Goal: Obtain resource: Download file/media

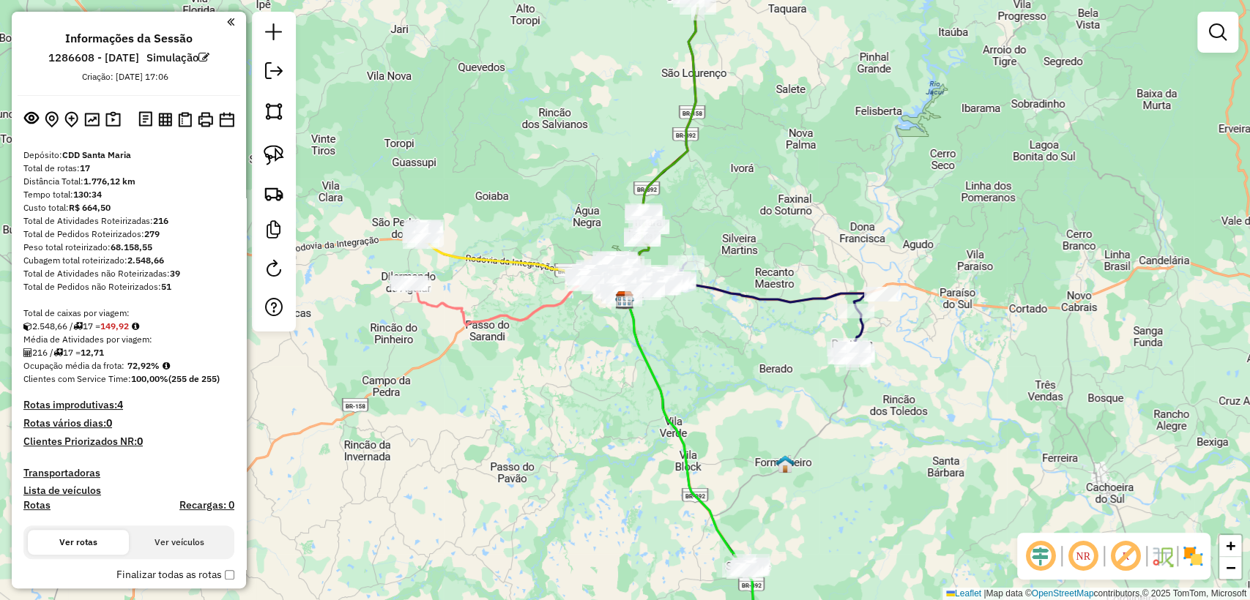
click at [456, 56] on div "Janela de atendimento Grade de atendimento Capacidade Transportadoras Veículos …" at bounding box center [625, 300] width 1250 height 600
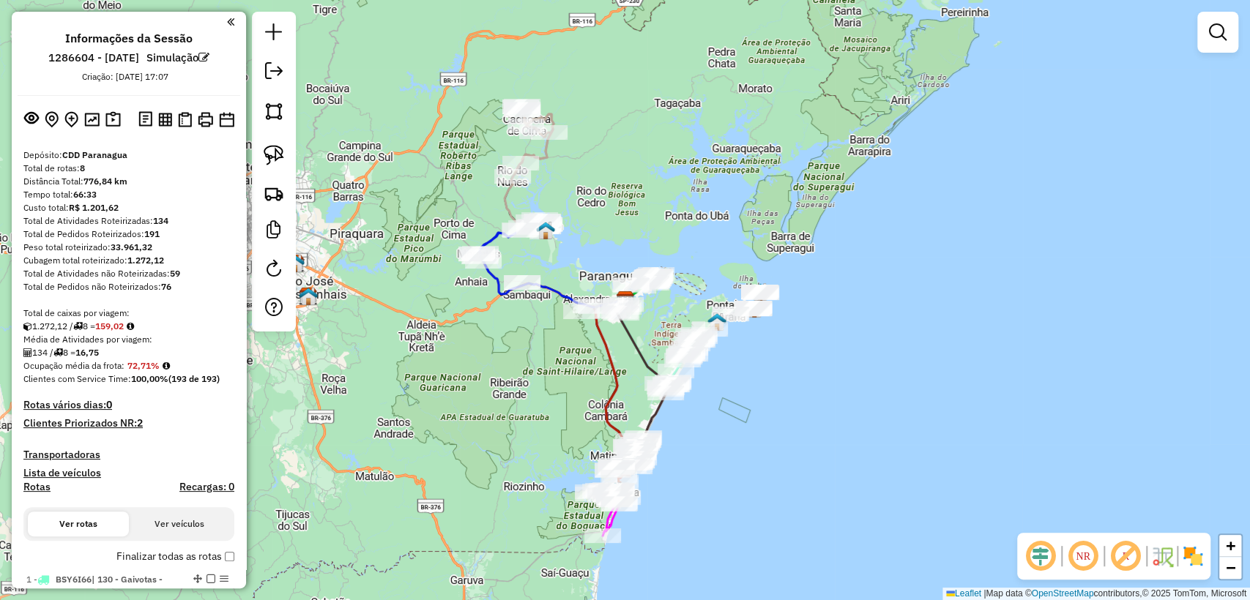
click at [1177, 196] on div "Janela de atendimento Grade de atendimento Capacidade Transportadoras Veículos …" at bounding box center [625, 300] width 1250 height 600
click at [693, 148] on div "Janela de atendimento Grade de atendimento Capacidade Transportadoras Veículos …" at bounding box center [625, 300] width 1250 height 600
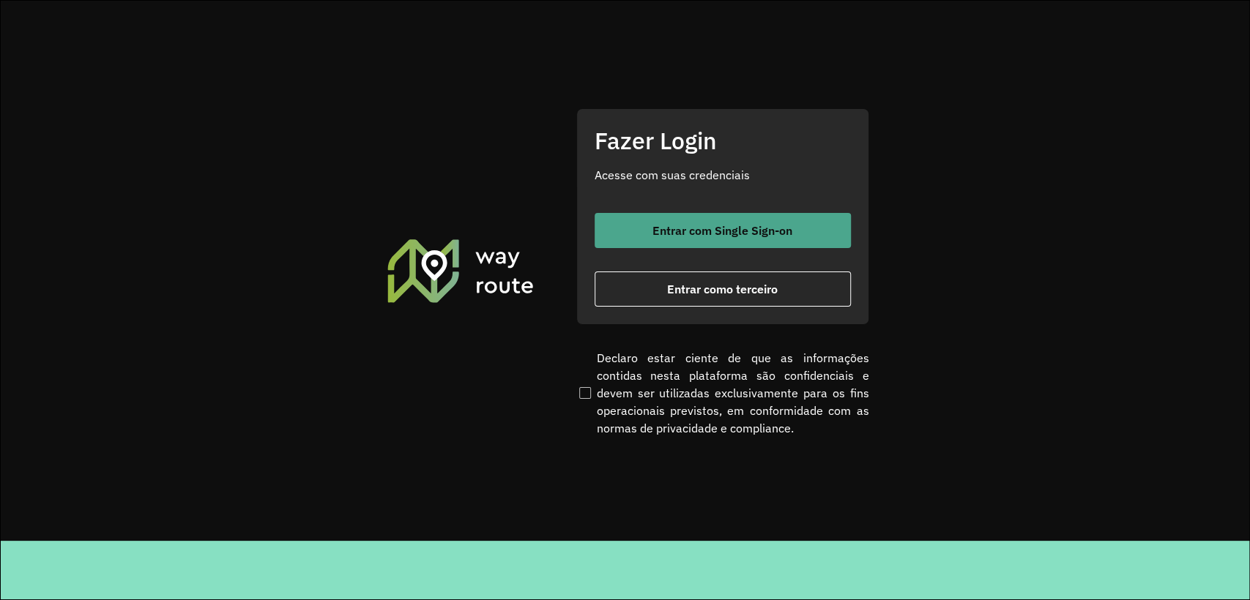
click at [652, 225] on span "Entrar com Single Sign-on" at bounding box center [722, 231] width 140 height 12
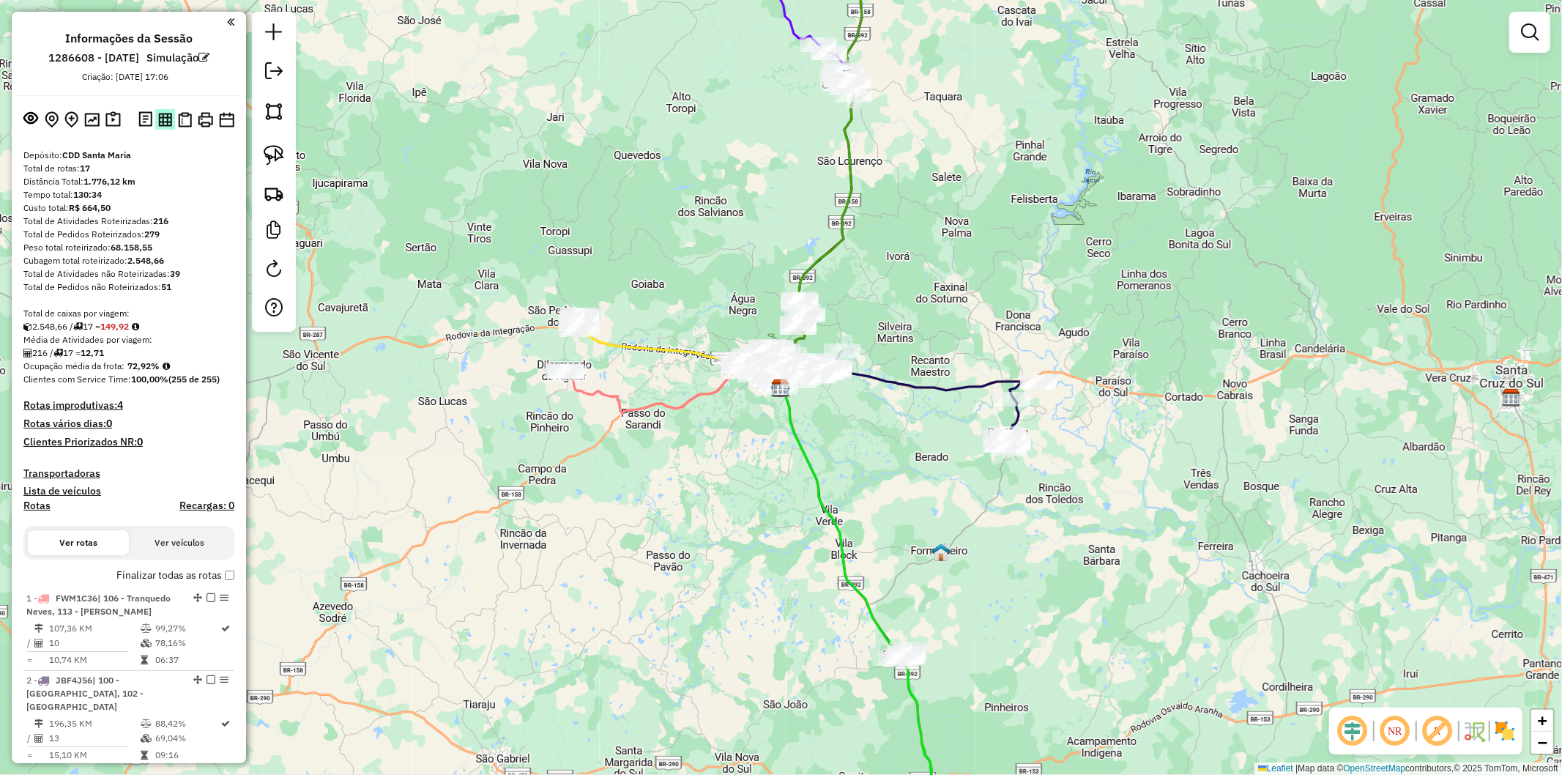
click at [167, 119] on img at bounding box center [165, 120] width 14 height 14
click at [186, 120] on img at bounding box center [185, 119] width 14 height 15
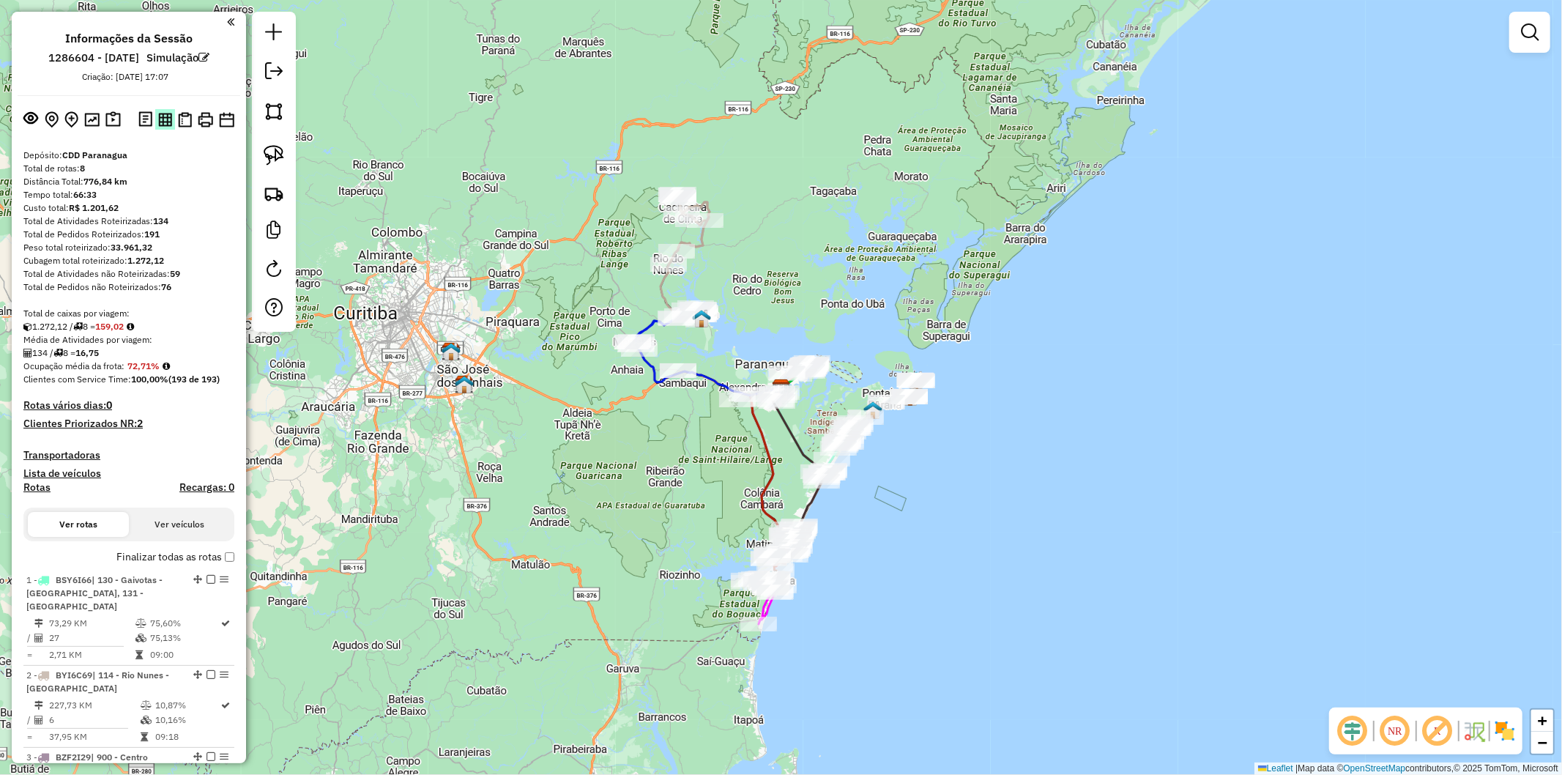
click at [166, 119] on img at bounding box center [165, 120] width 14 height 14
click at [184, 125] on img at bounding box center [185, 119] width 14 height 15
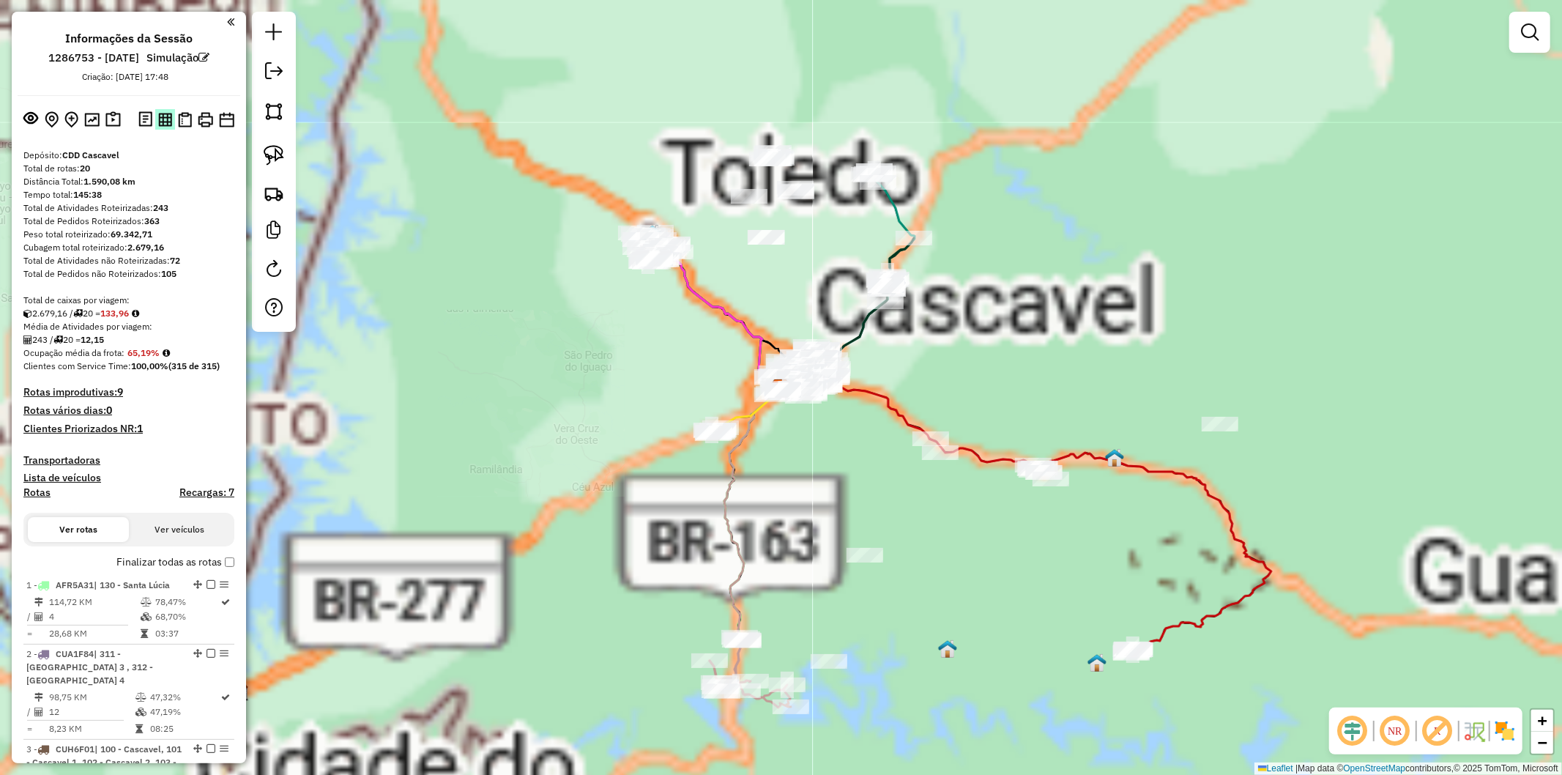
click at [166, 116] on img at bounding box center [165, 120] width 14 height 14
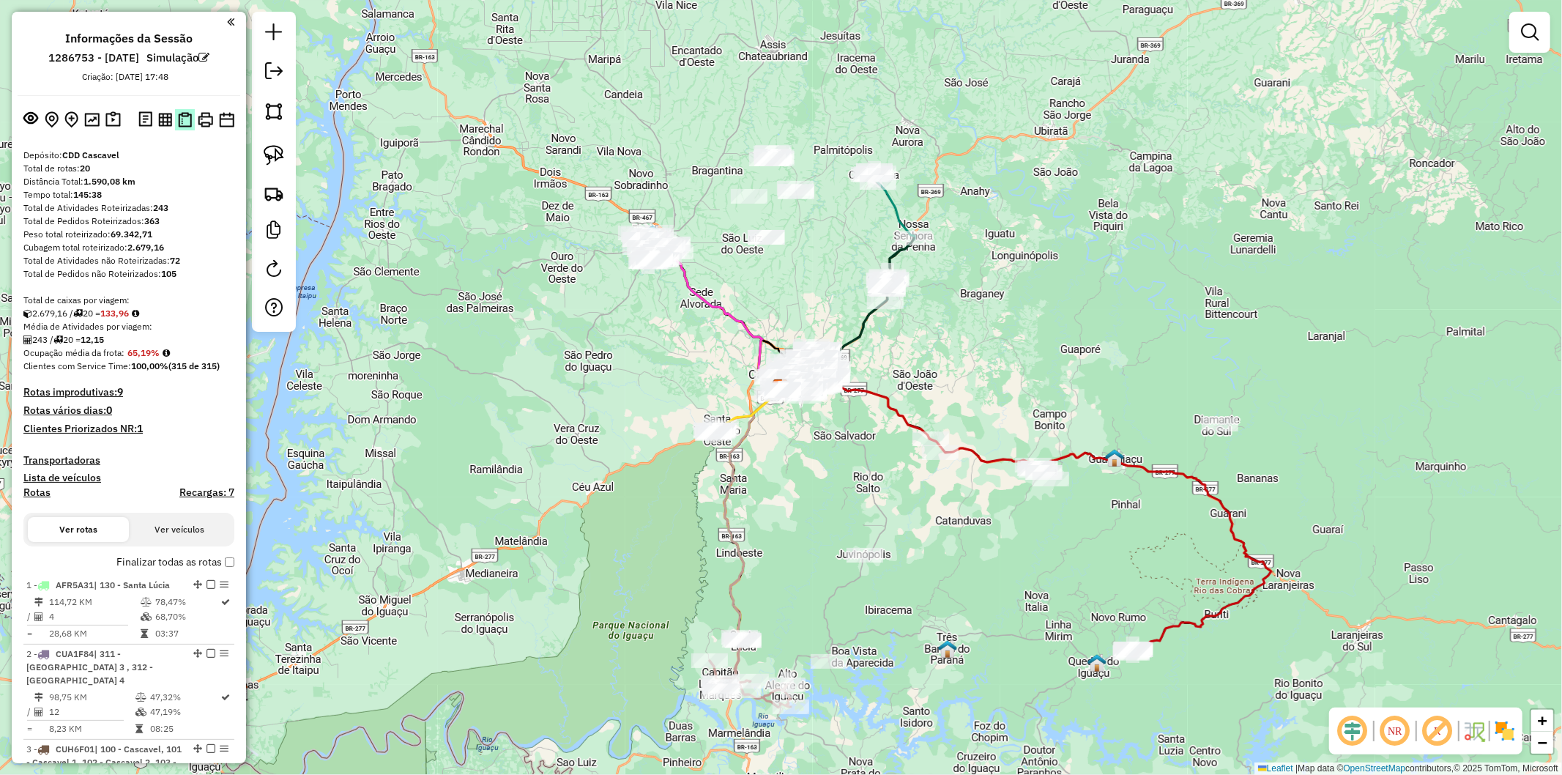
click at [178, 122] on img at bounding box center [185, 119] width 14 height 15
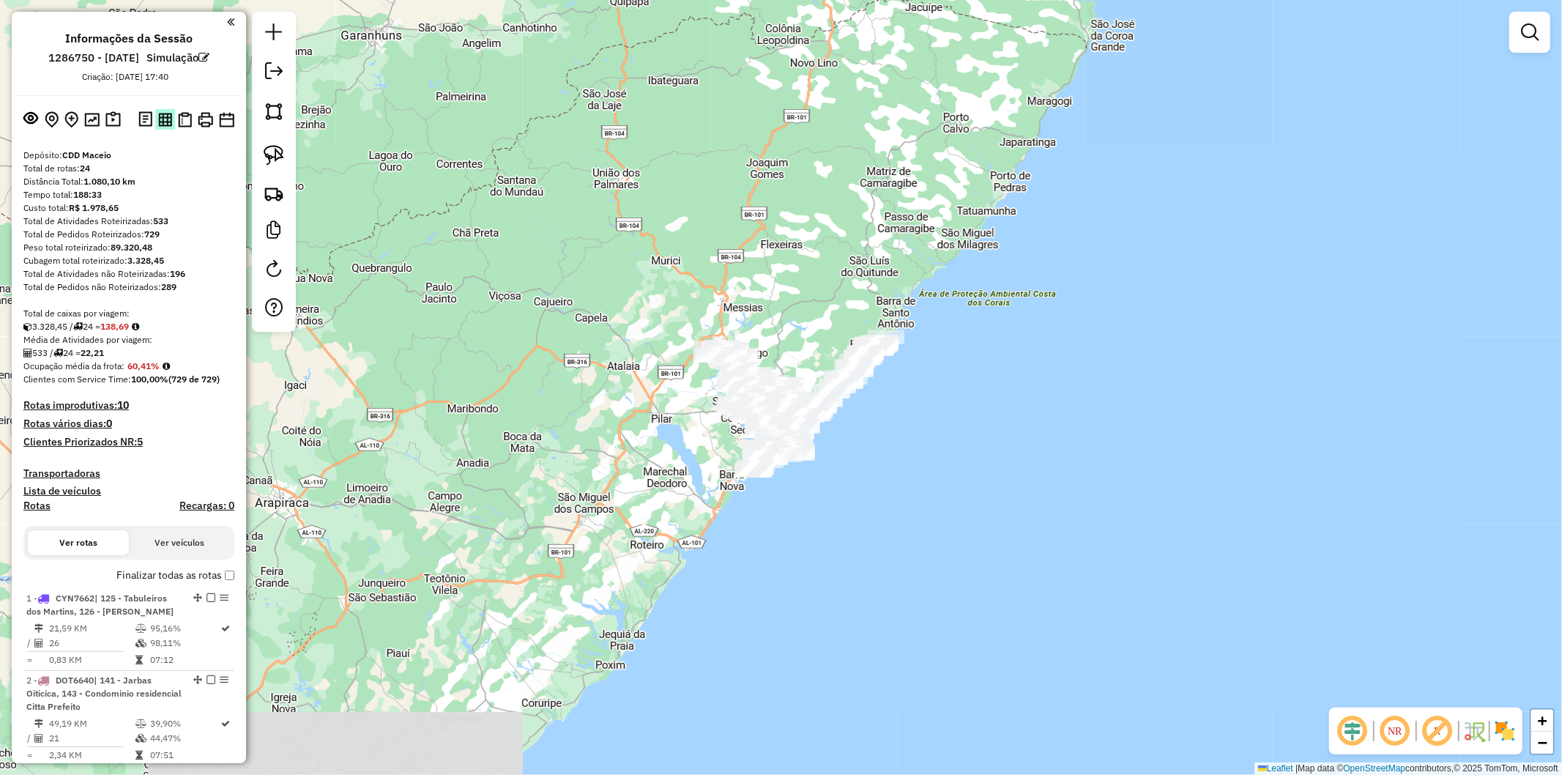
click at [168, 113] on img at bounding box center [165, 120] width 14 height 14
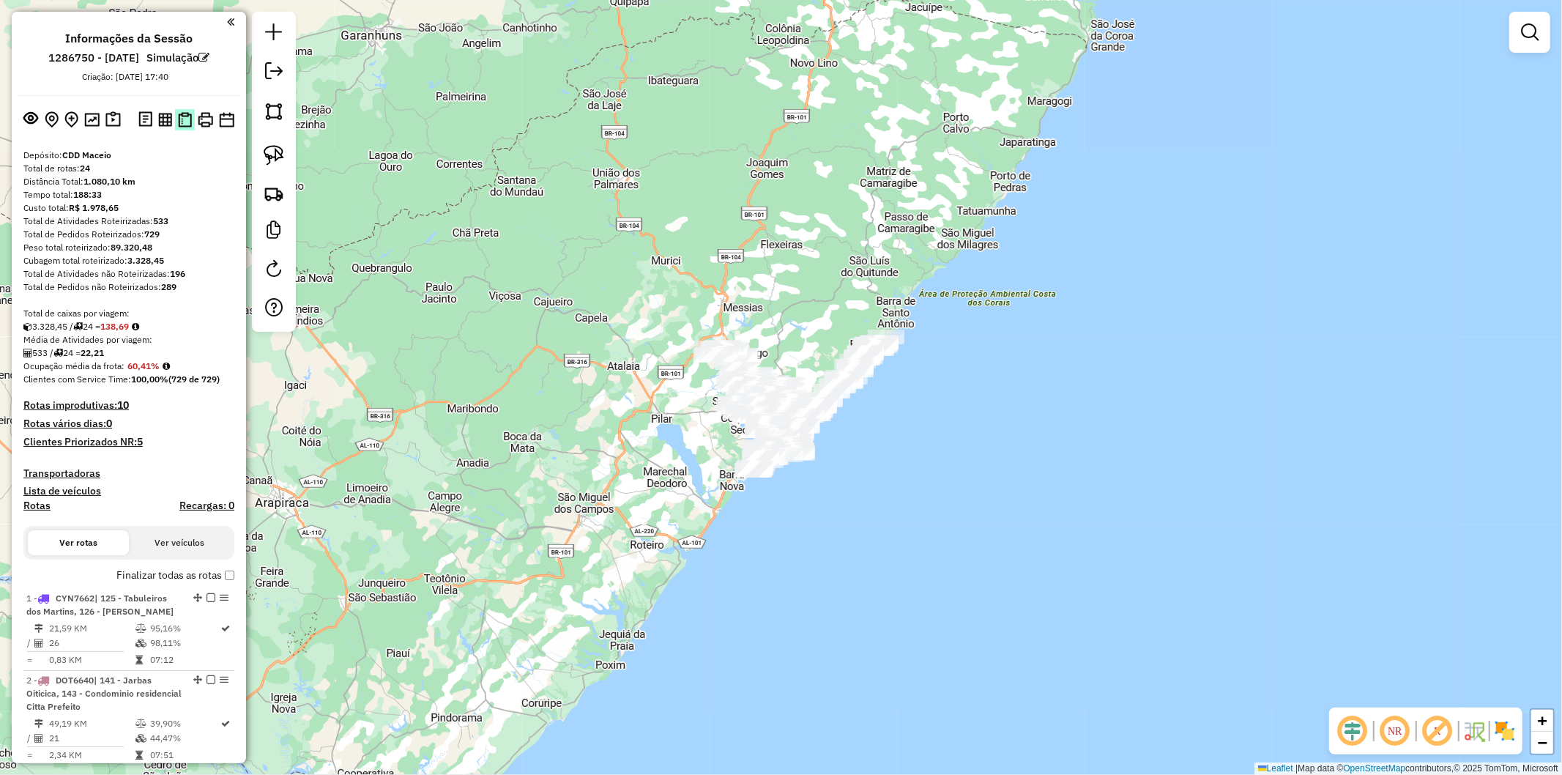
click at [178, 119] on img at bounding box center [185, 119] width 14 height 15
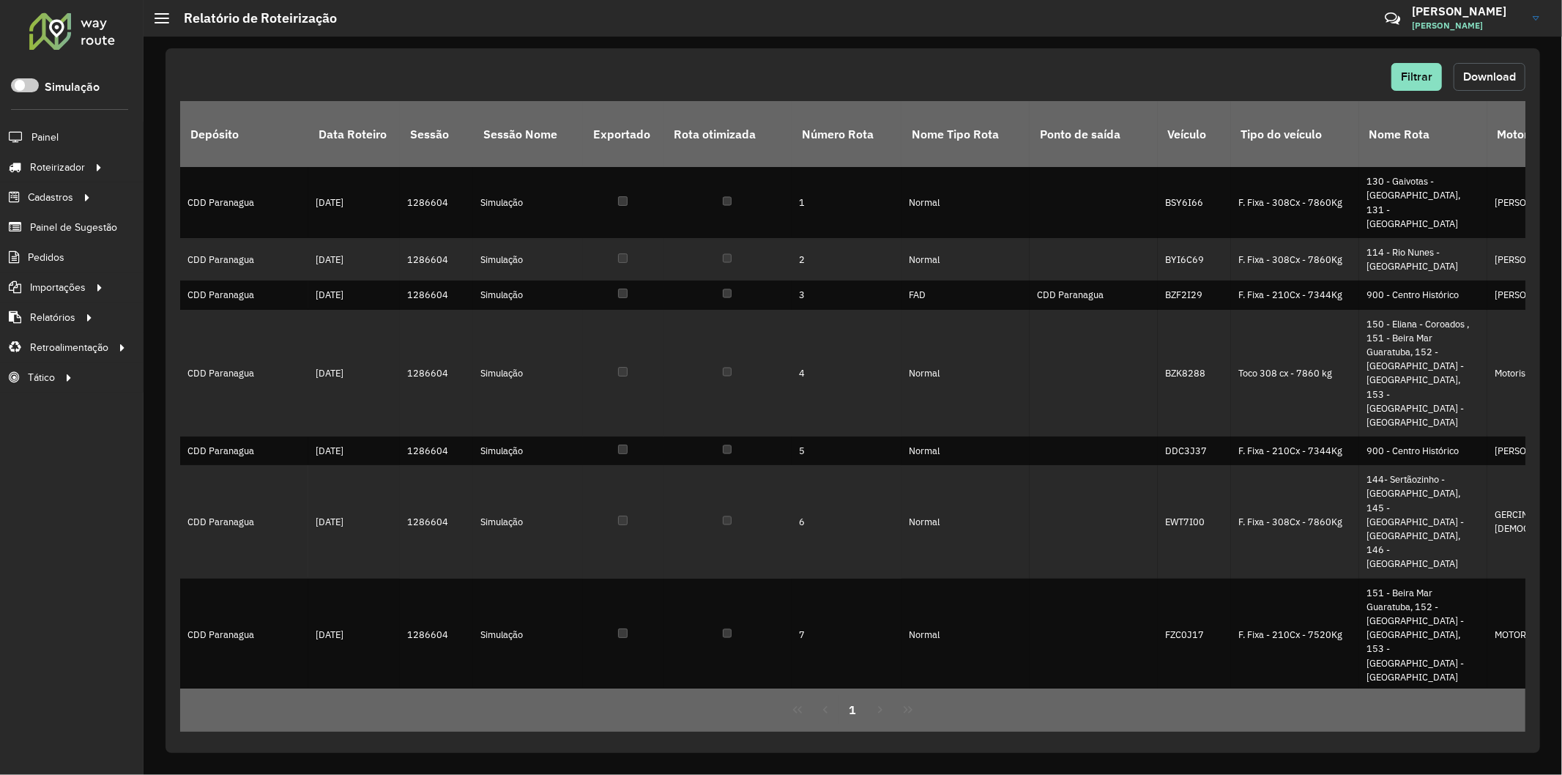
click at [1466, 84] on button "Download" at bounding box center [1489, 77] width 72 height 28
click at [1480, 76] on span "Download" at bounding box center [1489, 76] width 53 height 12
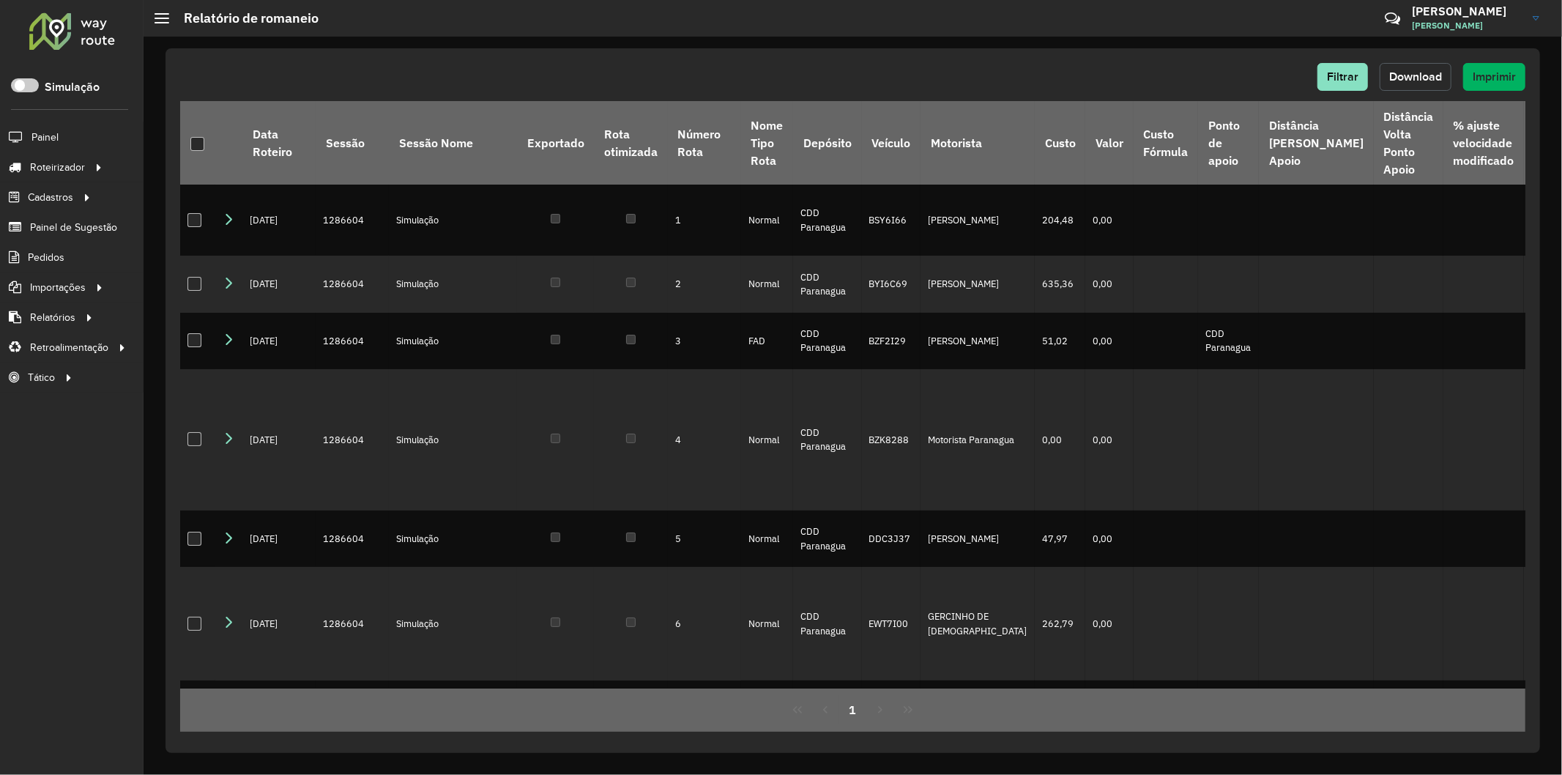
click at [1413, 79] on span "Download" at bounding box center [1415, 76] width 53 height 12
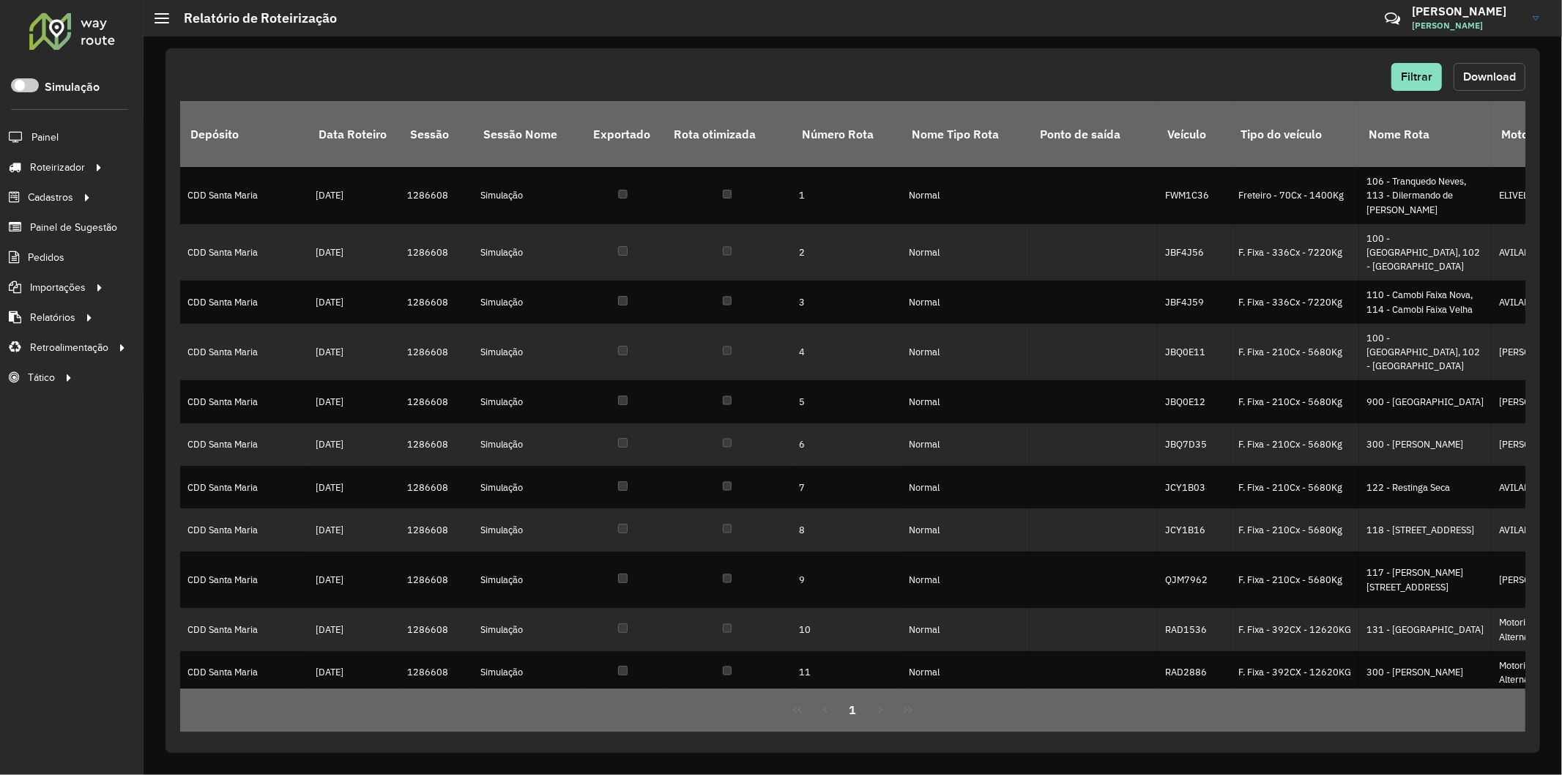
click at [1489, 89] on button "Download" at bounding box center [1489, 77] width 72 height 28
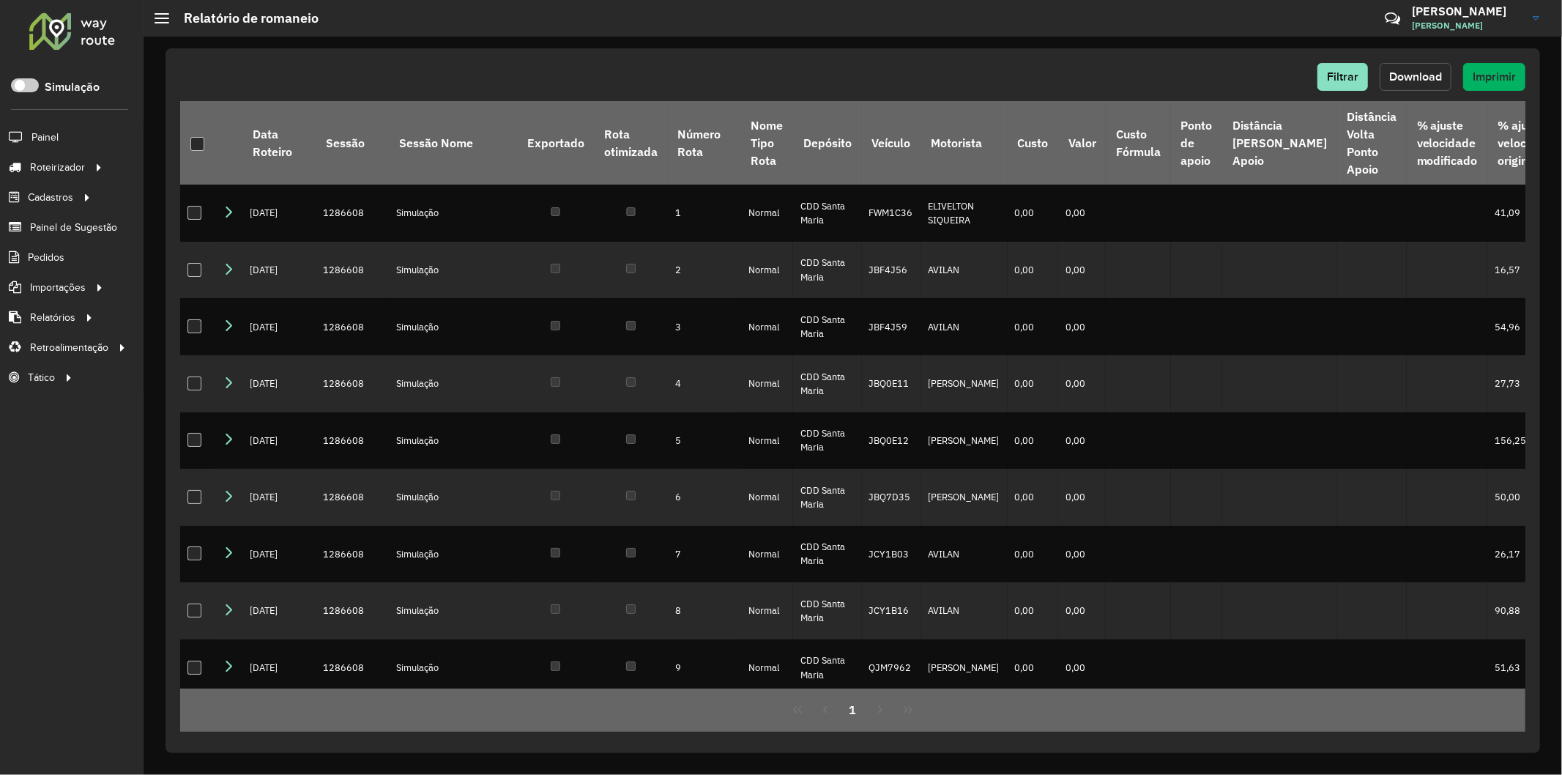
click at [1436, 71] on span "Download" at bounding box center [1415, 76] width 53 height 12
click at [1406, 82] on span "Download" at bounding box center [1415, 76] width 53 height 12
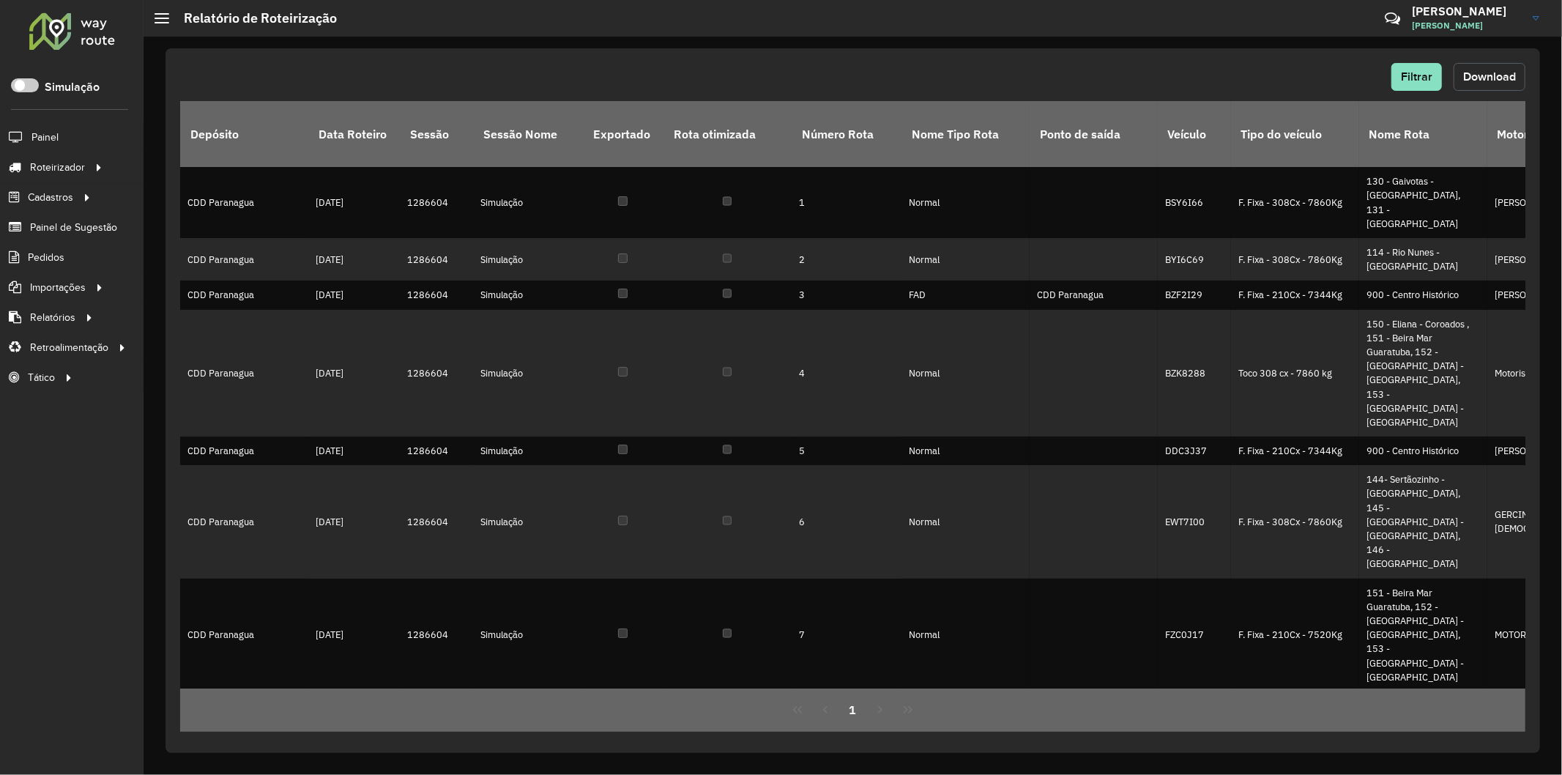
click at [1474, 82] on span "Download" at bounding box center [1489, 76] width 53 height 12
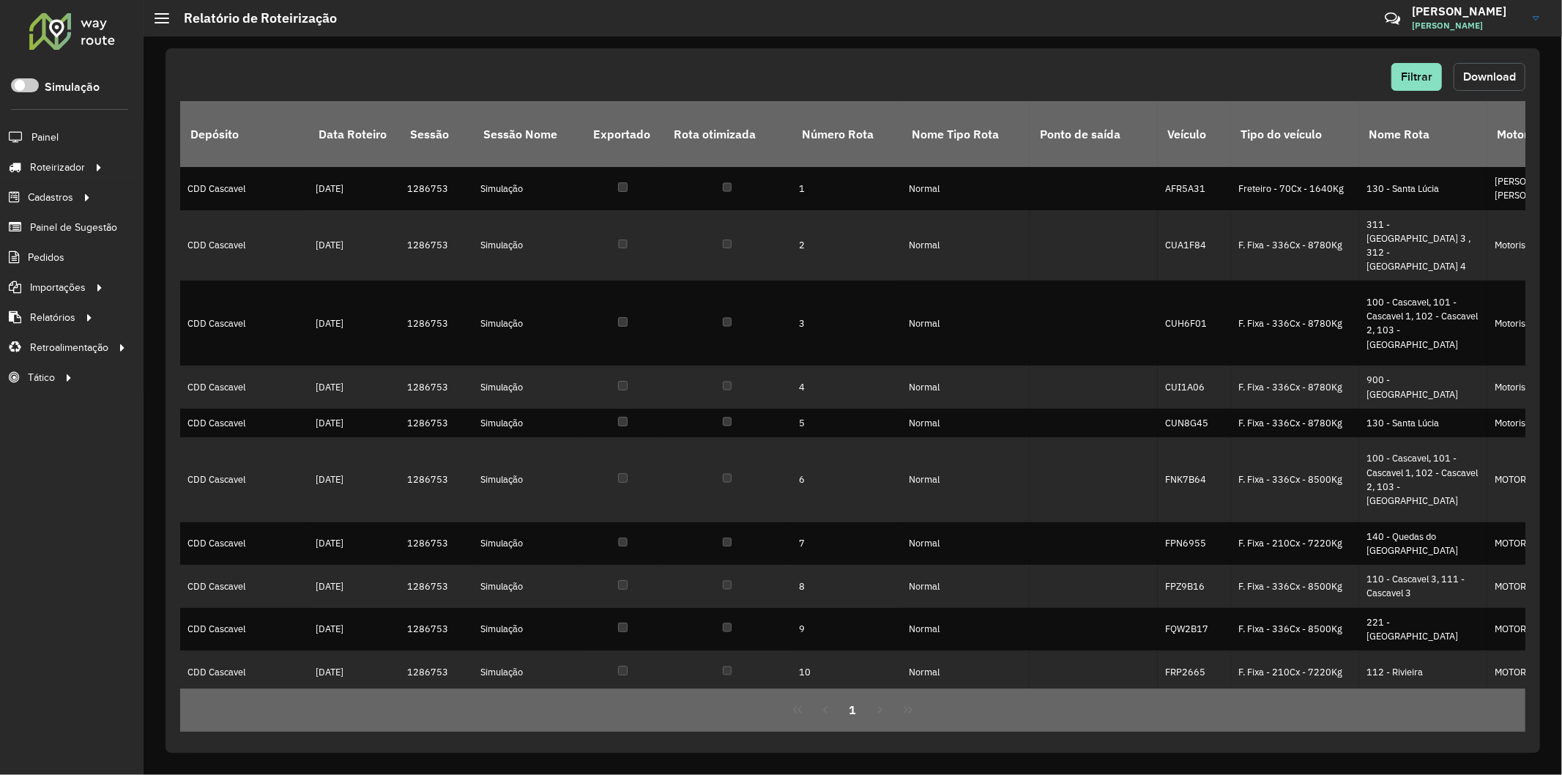
click at [1477, 79] on span "Download" at bounding box center [1489, 76] width 53 height 12
click at [1070, 77] on div "Filtrar Download" at bounding box center [852, 77] width 1345 height 28
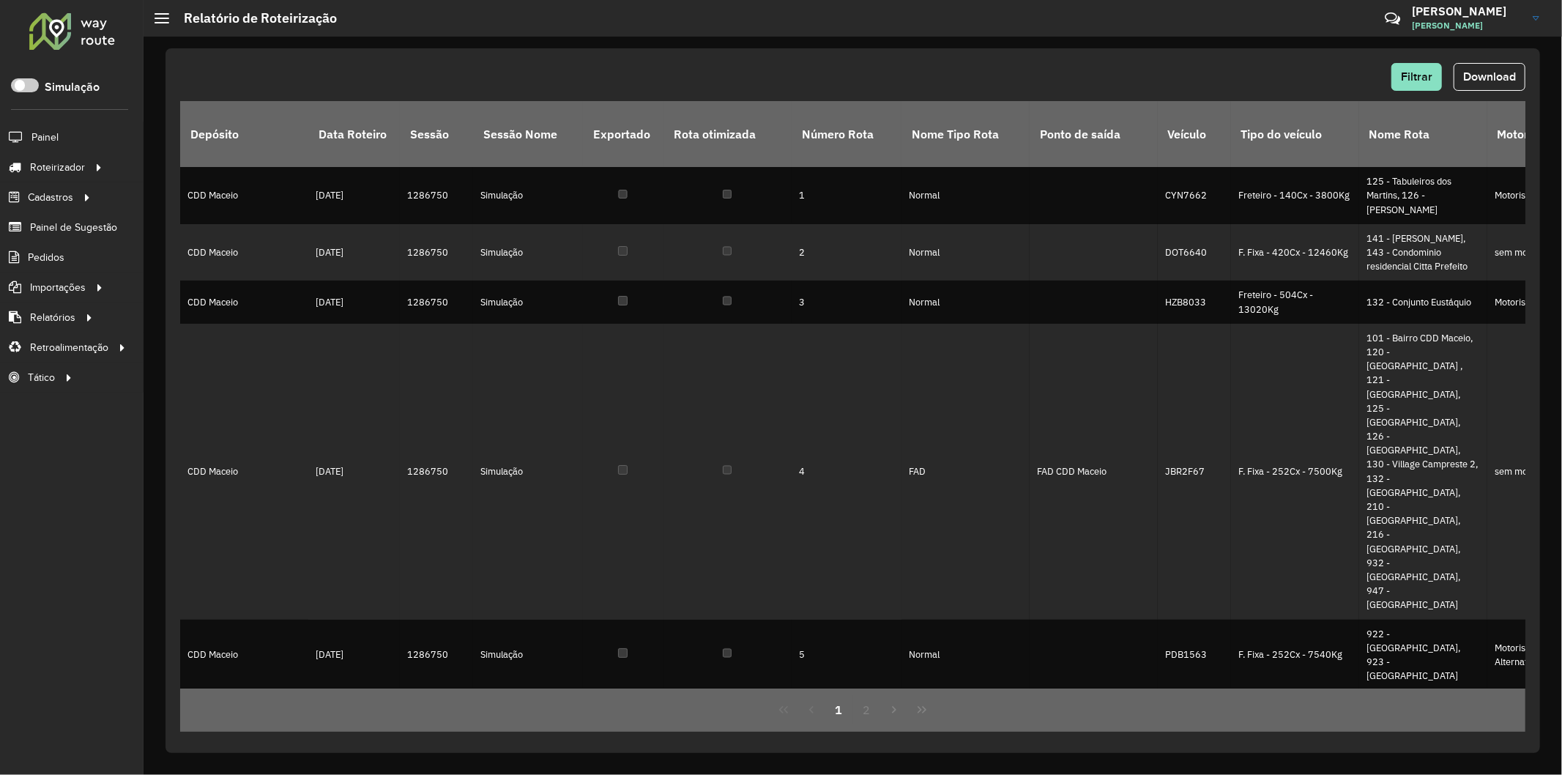
click at [1496, 85] on button "Download" at bounding box center [1489, 77] width 72 height 28
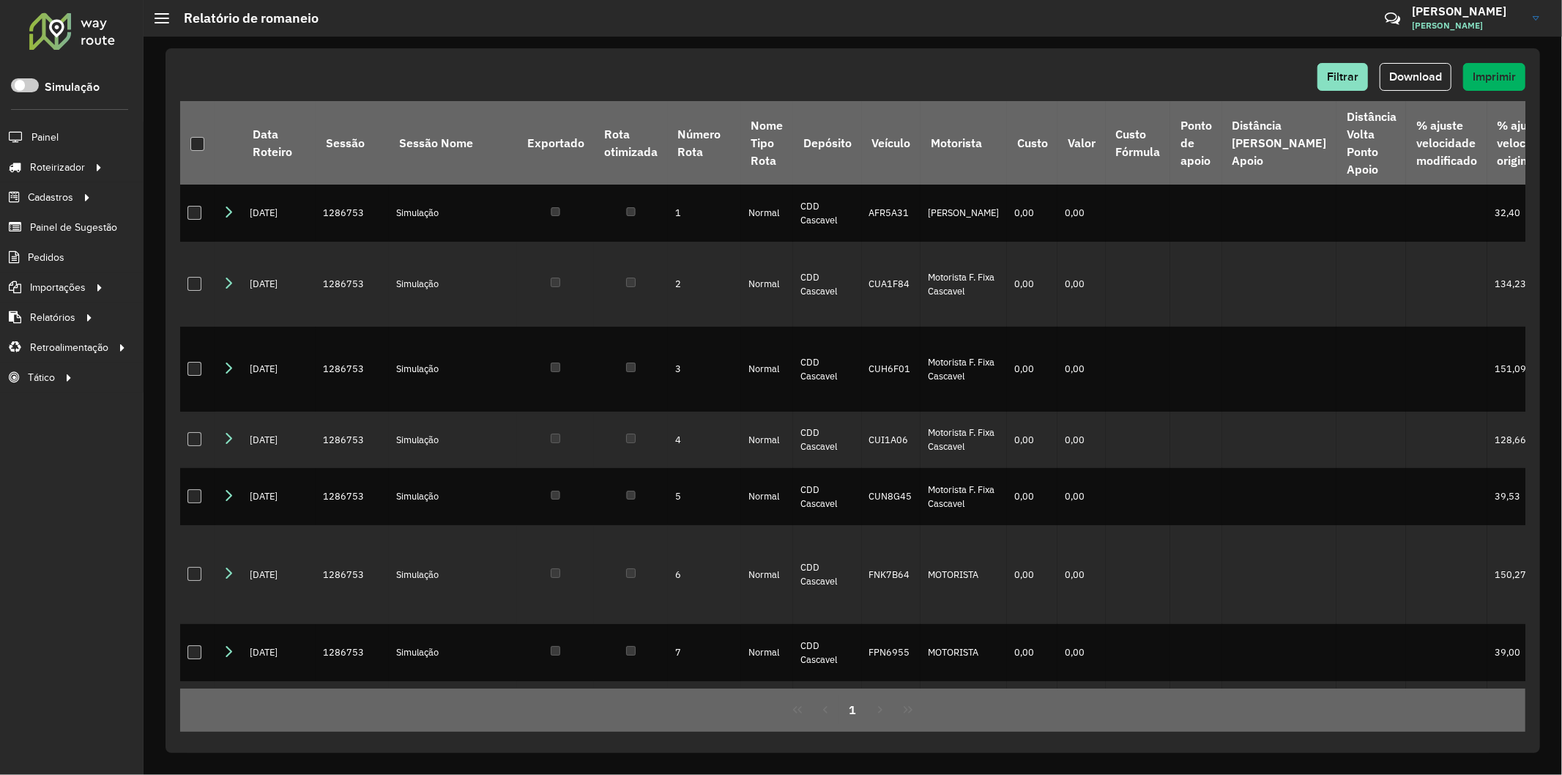
click at [1403, 61] on div "Filtrar Download Imprimir Data Roteiro Sessão Sessão Nome Exportado Rota otimiz…" at bounding box center [852, 400] width 1374 height 704
click at [1402, 74] on span "Download" at bounding box center [1415, 76] width 53 height 12
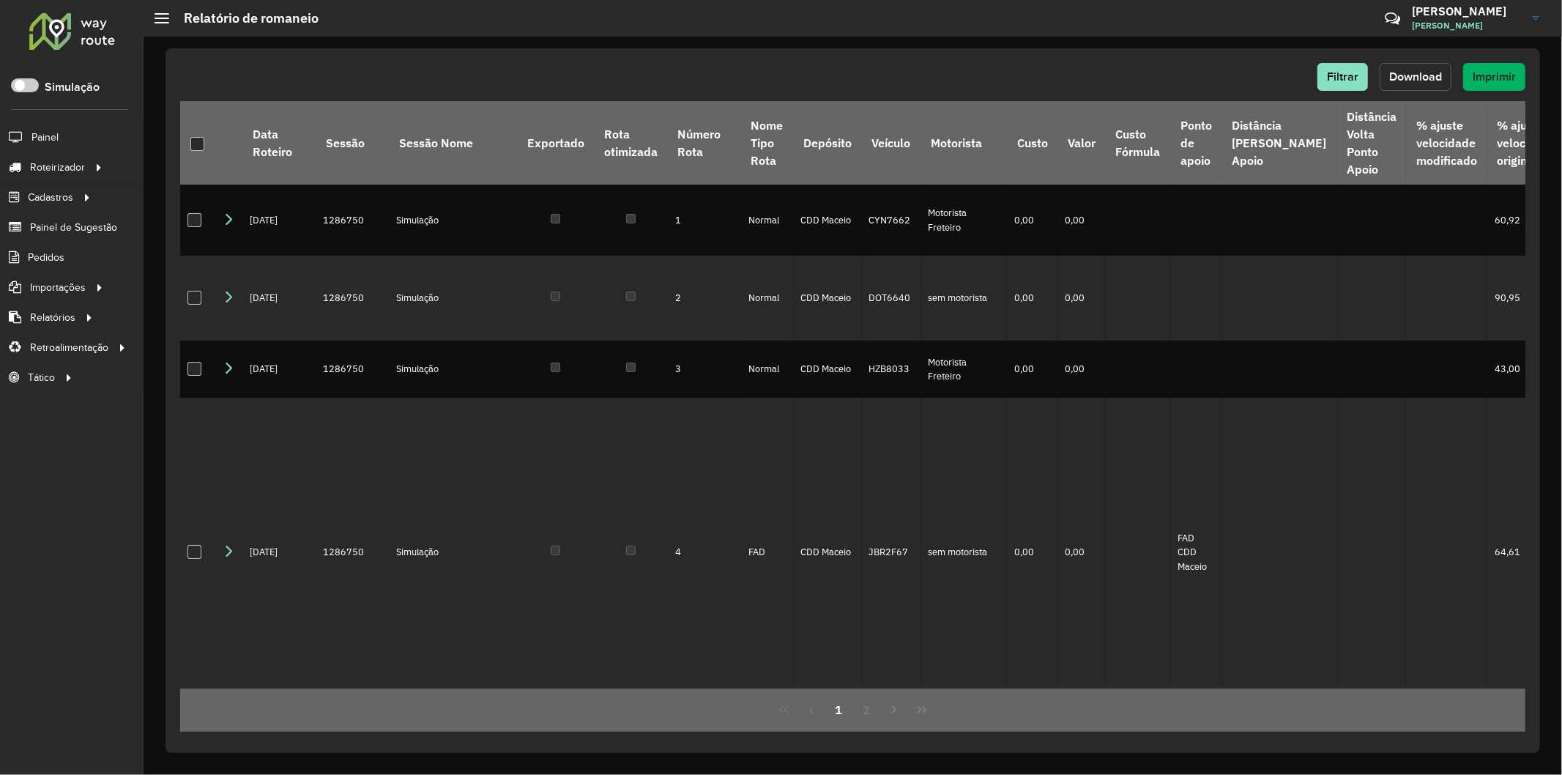
click at [1416, 84] on button "Download" at bounding box center [1415, 77] width 72 height 28
drag, startPoint x: 1045, startPoint y: 37, endPoint x: 1056, endPoint y: 23, distance: 17.3
click at [1047, 37] on div "Filtrar Download Imprimir Data Roteiro Sessão Sessão Nome Exportado Rota otimiz…" at bounding box center [852, 406] width 1418 height 738
click at [1063, 61] on div "Filtrar Download Imprimir Data Roteiro Sessão Sessão Nome Exportado Rota otimiz…" at bounding box center [852, 400] width 1374 height 704
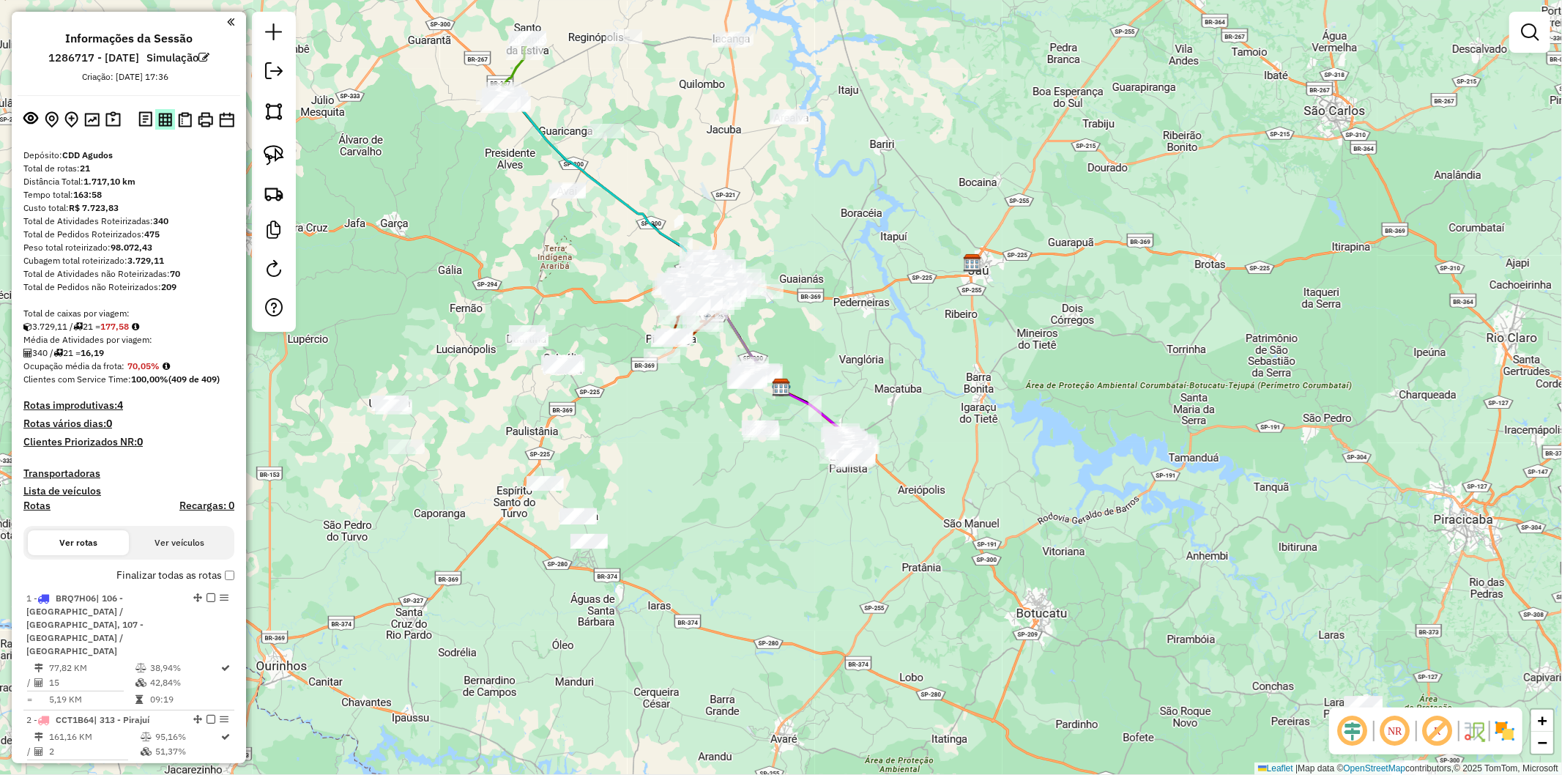
click at [166, 125] on img at bounding box center [165, 120] width 14 height 14
click at [184, 122] on img at bounding box center [185, 119] width 14 height 15
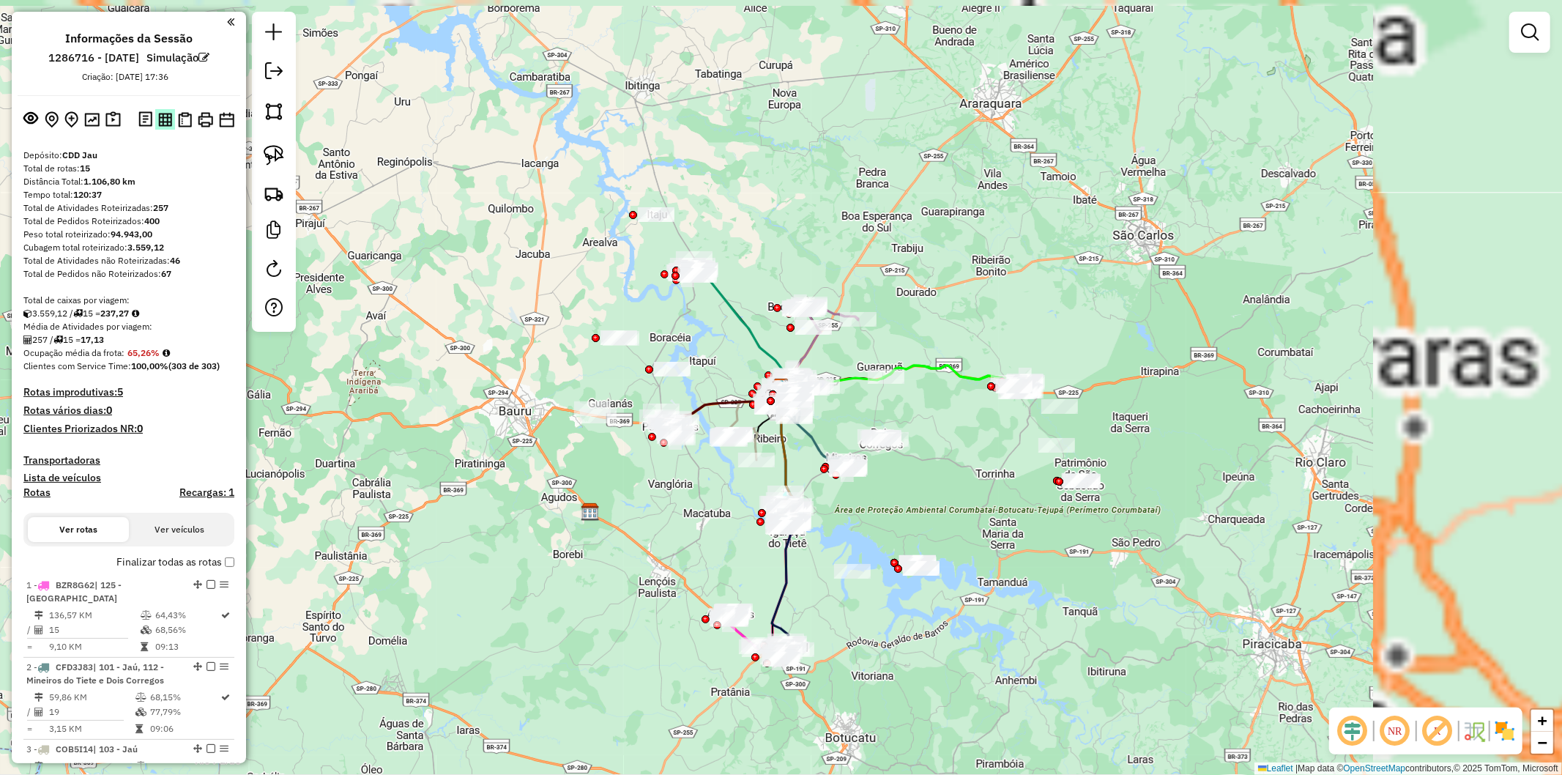
click at [159, 113] on img at bounding box center [165, 120] width 14 height 14
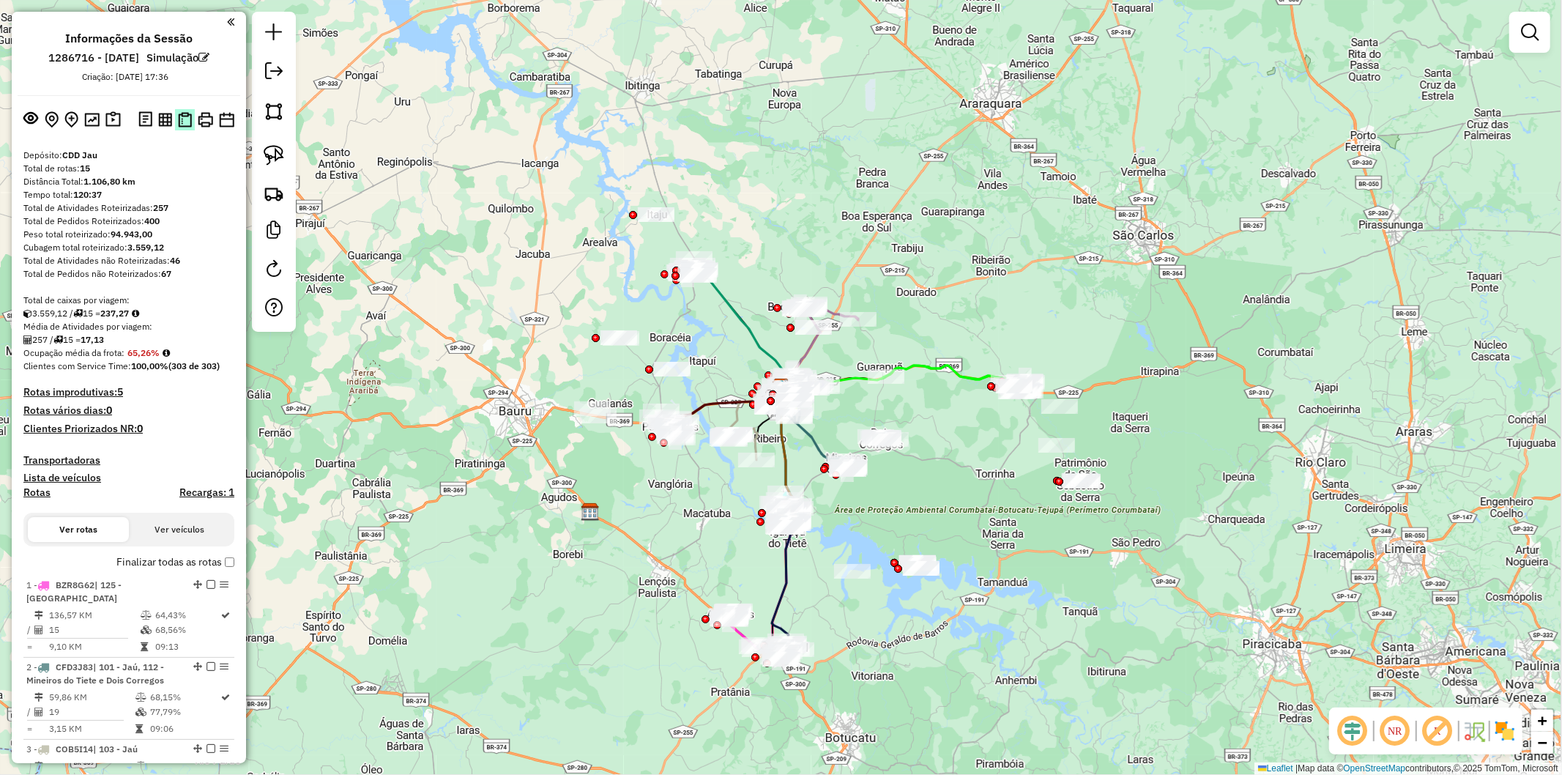
click at [184, 120] on img at bounding box center [185, 119] width 14 height 15
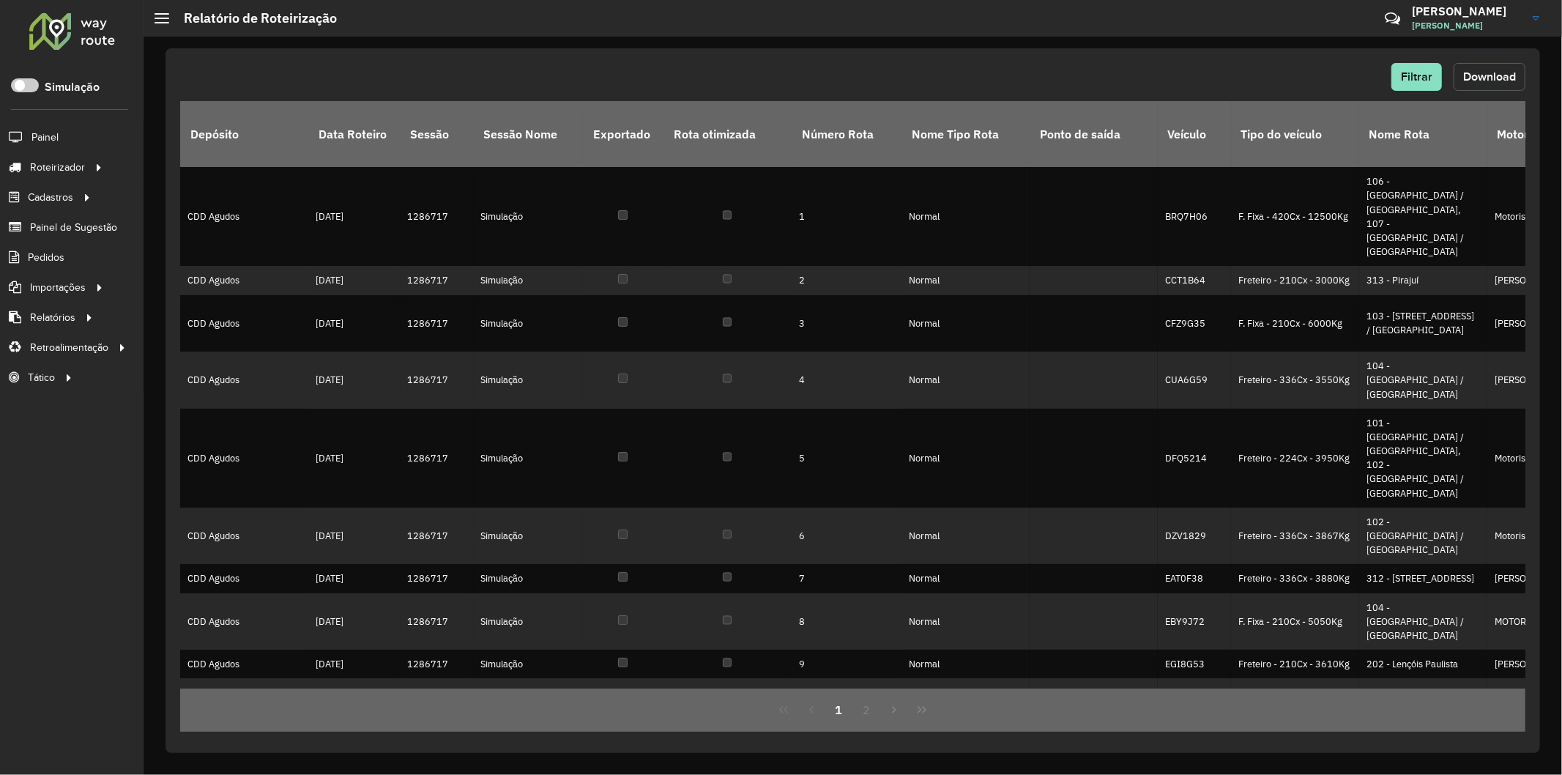
click at [1470, 76] on span "Download" at bounding box center [1489, 76] width 53 height 12
click at [1472, 79] on span "Download" at bounding box center [1489, 76] width 53 height 12
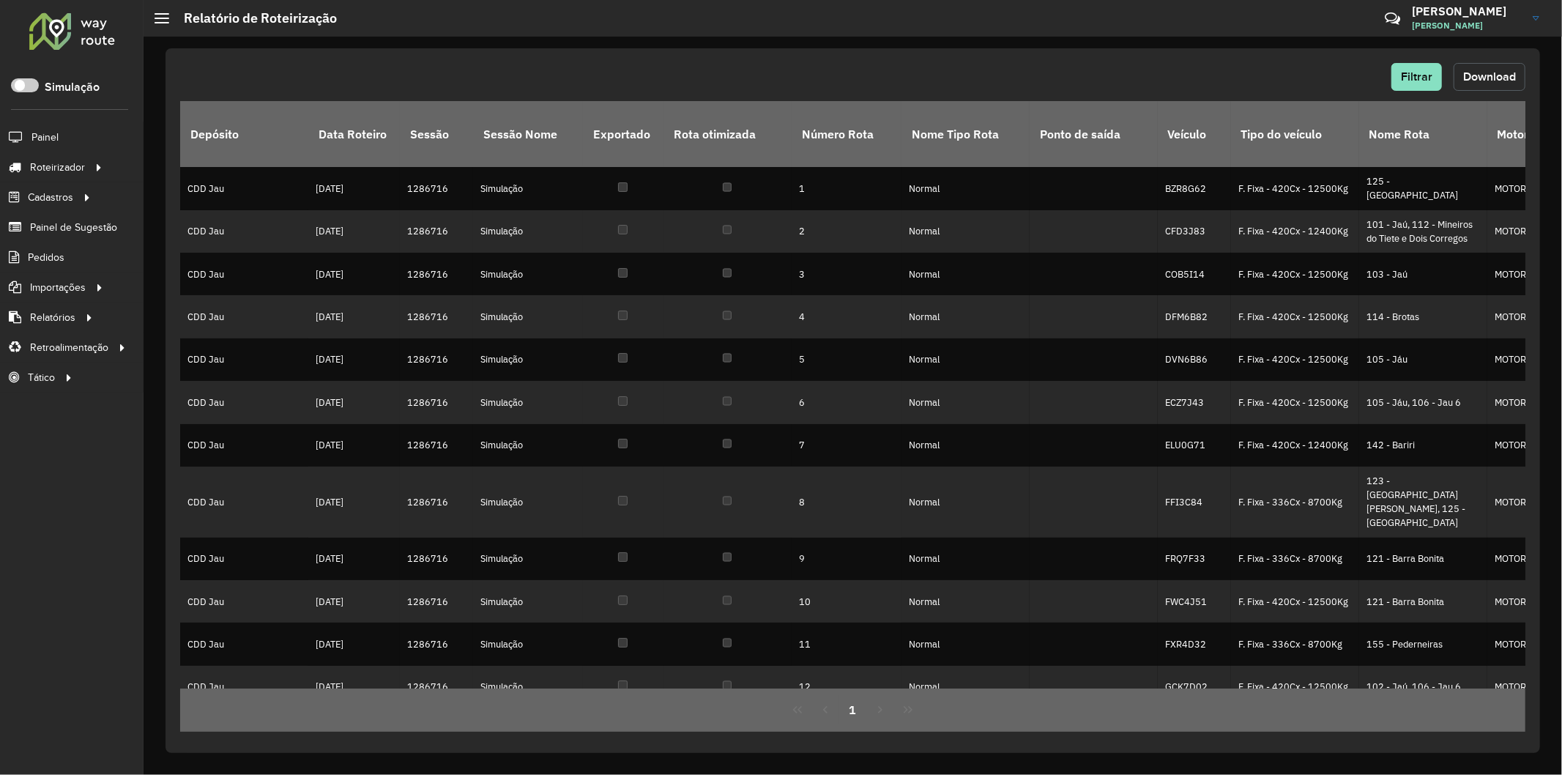
click at [1486, 78] on span "Download" at bounding box center [1489, 76] width 53 height 12
click at [1166, 64] on div "Filtrar Download" at bounding box center [852, 77] width 1345 height 28
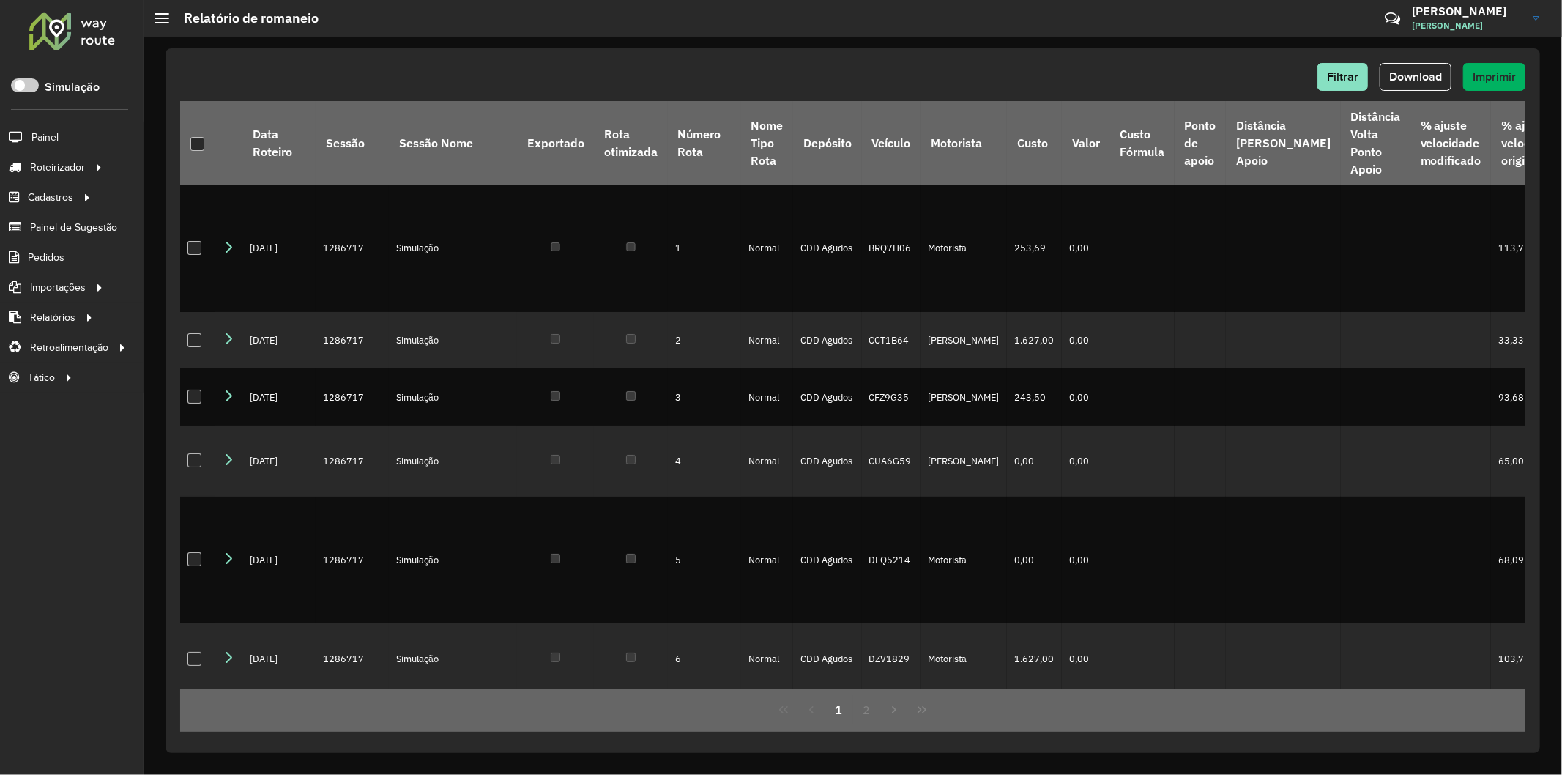
drag, startPoint x: 1445, startPoint y: 77, endPoint x: 958, endPoint y: 1, distance: 493.4
click at [1444, 77] on button "Download" at bounding box center [1415, 77] width 72 height 28
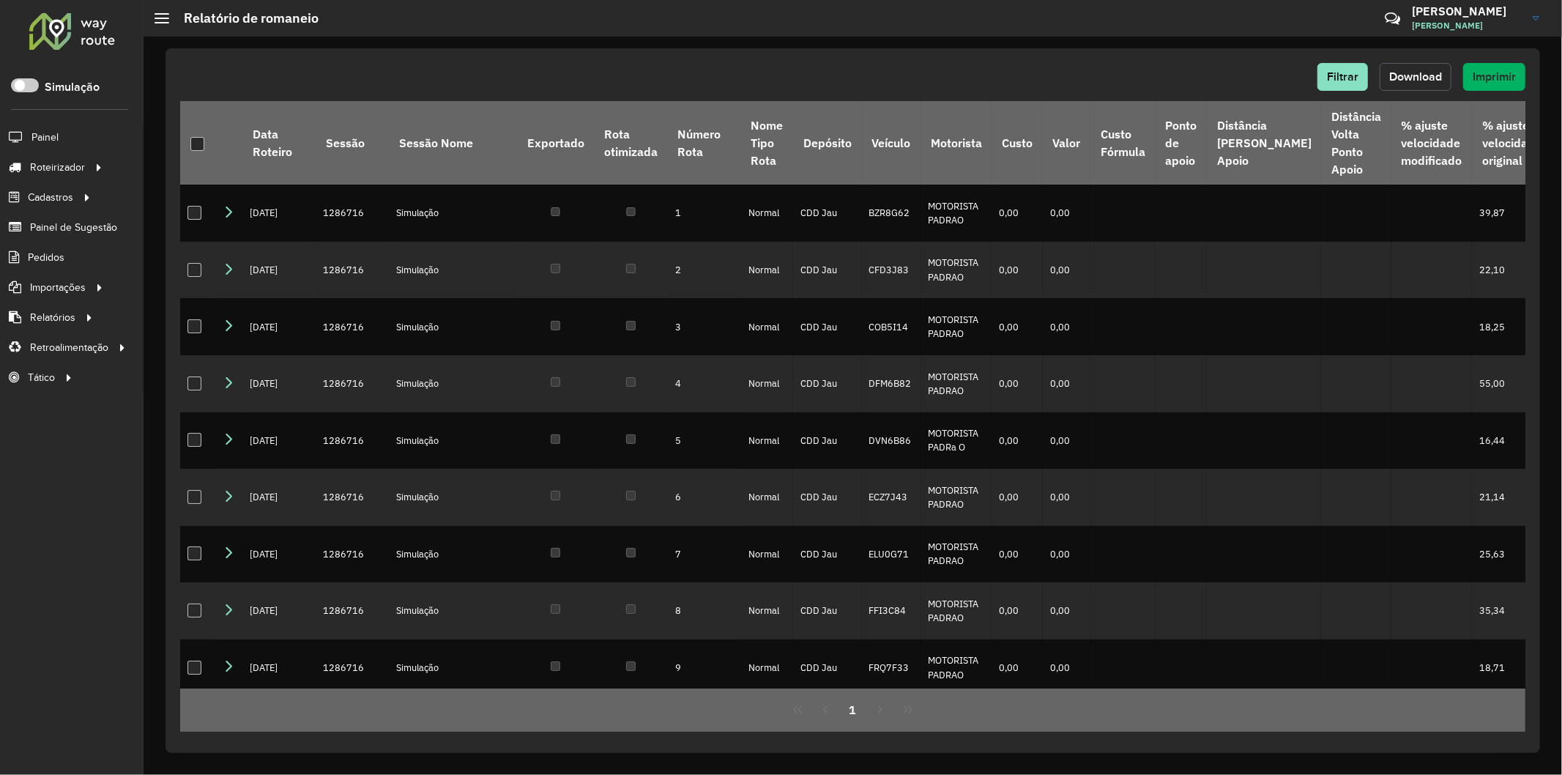
click at [1416, 67] on button "Download" at bounding box center [1415, 77] width 72 height 28
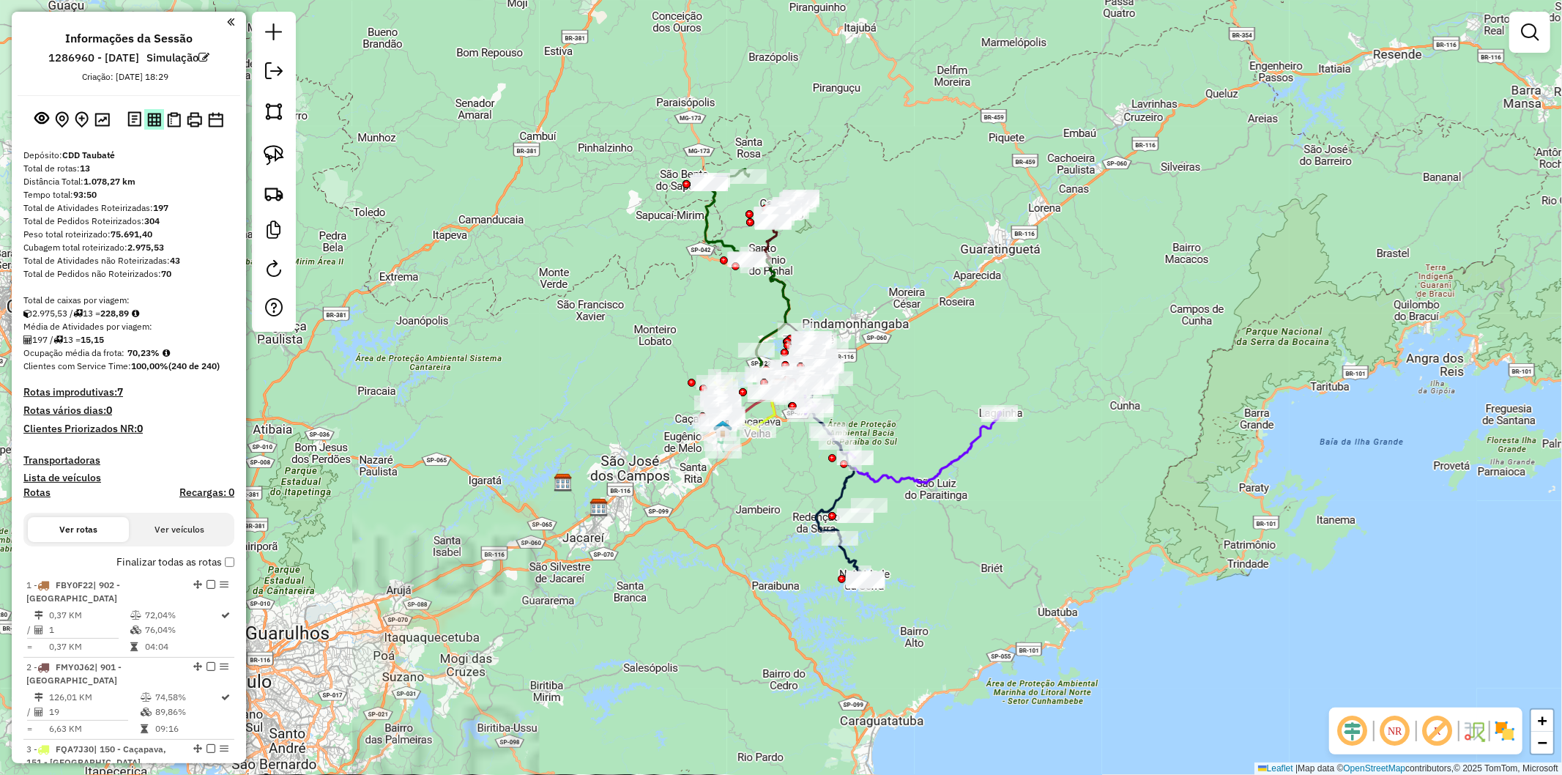
drag, startPoint x: 0, startPoint y: 0, endPoint x: 152, endPoint y: 127, distance: 198.1
click at [152, 127] on button at bounding box center [154, 119] width 20 height 20
click at [167, 118] on img at bounding box center [174, 119] width 14 height 15
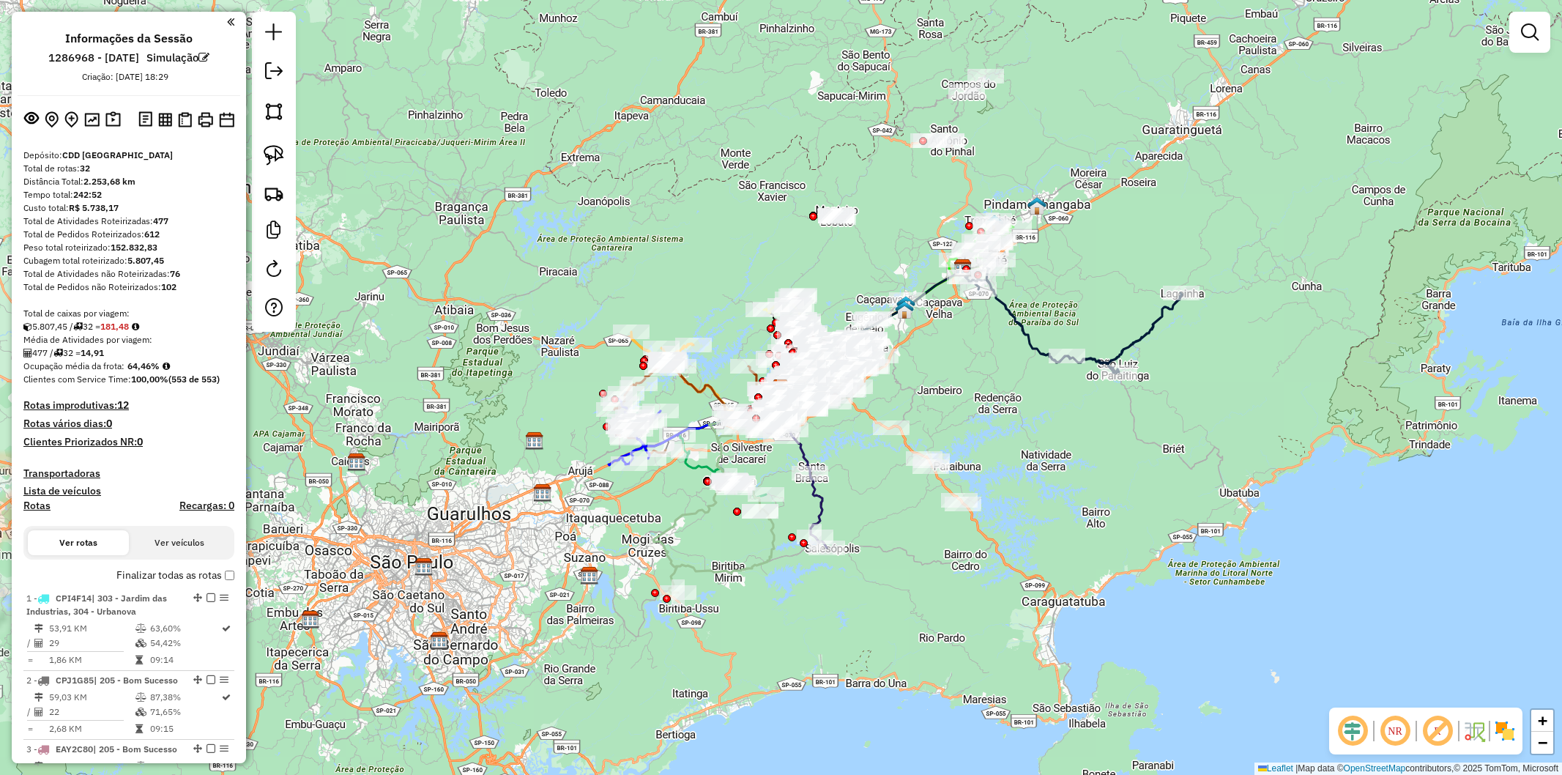
click at [160, 123] on img at bounding box center [165, 120] width 14 height 14
click at [190, 115] on button at bounding box center [185, 119] width 20 height 21
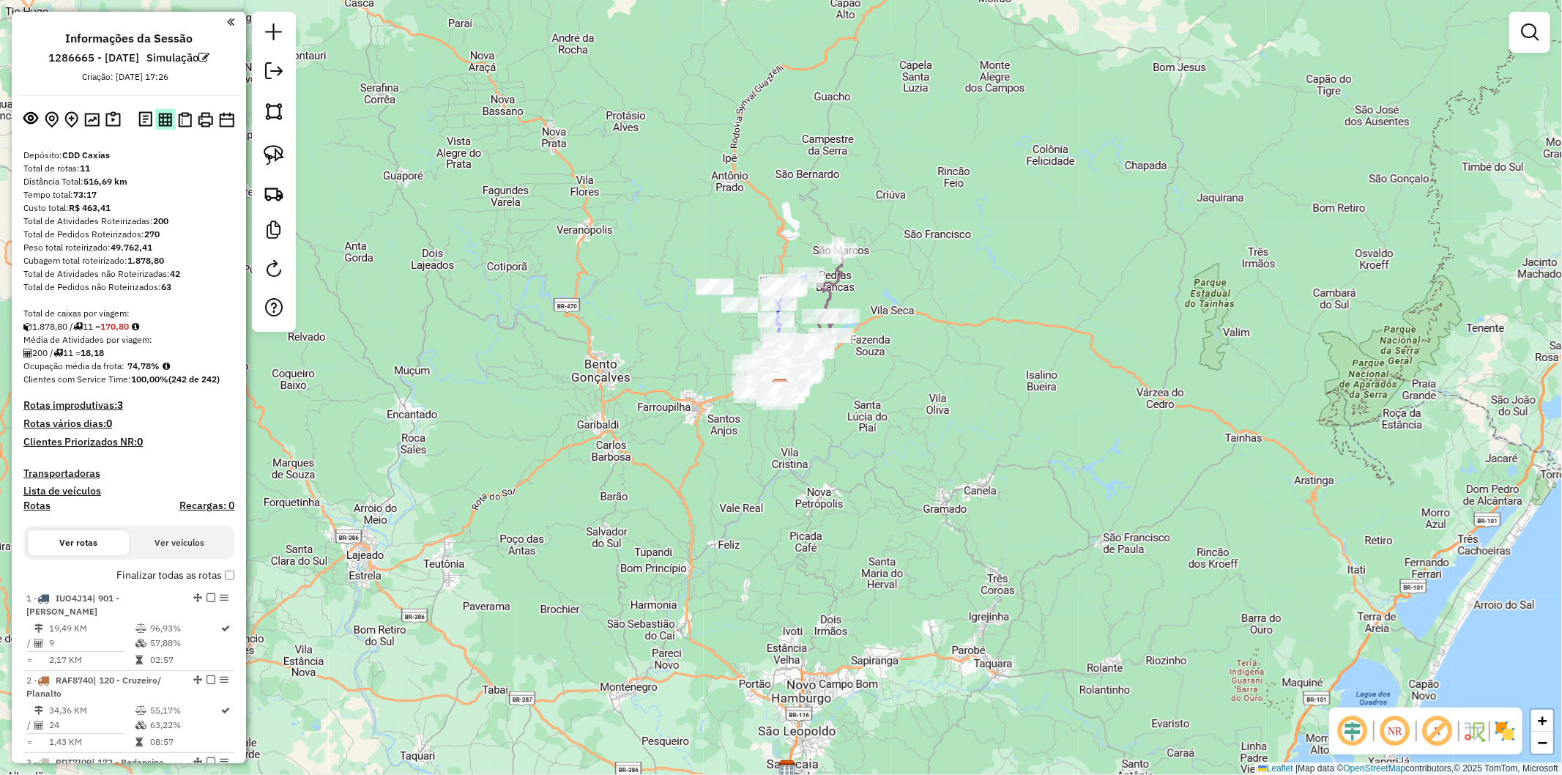
click at [158, 117] on img at bounding box center [165, 120] width 14 height 14
click at [179, 120] on img at bounding box center [185, 119] width 14 height 15
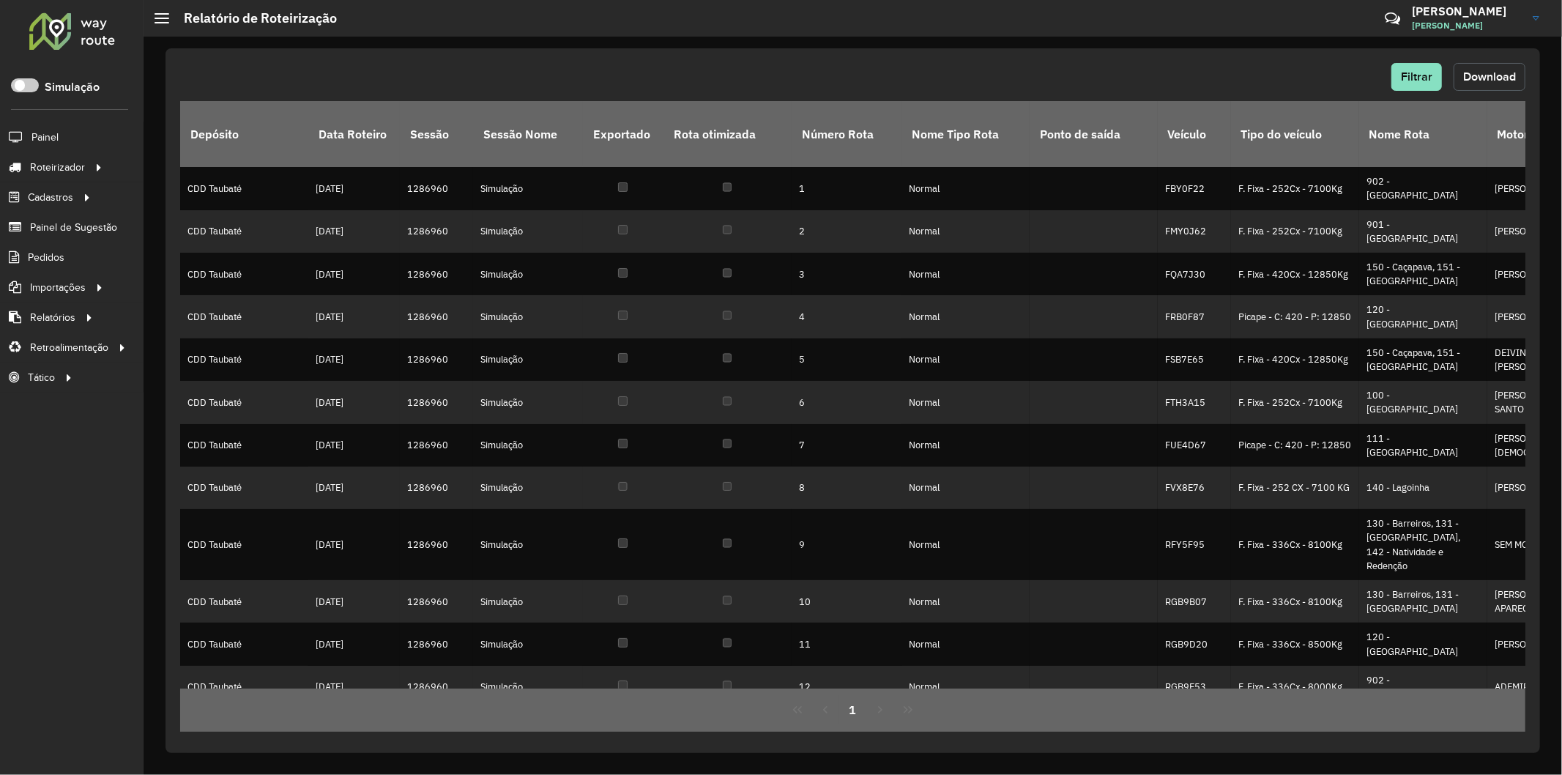
click at [1490, 90] on button "Download" at bounding box center [1489, 77] width 72 height 28
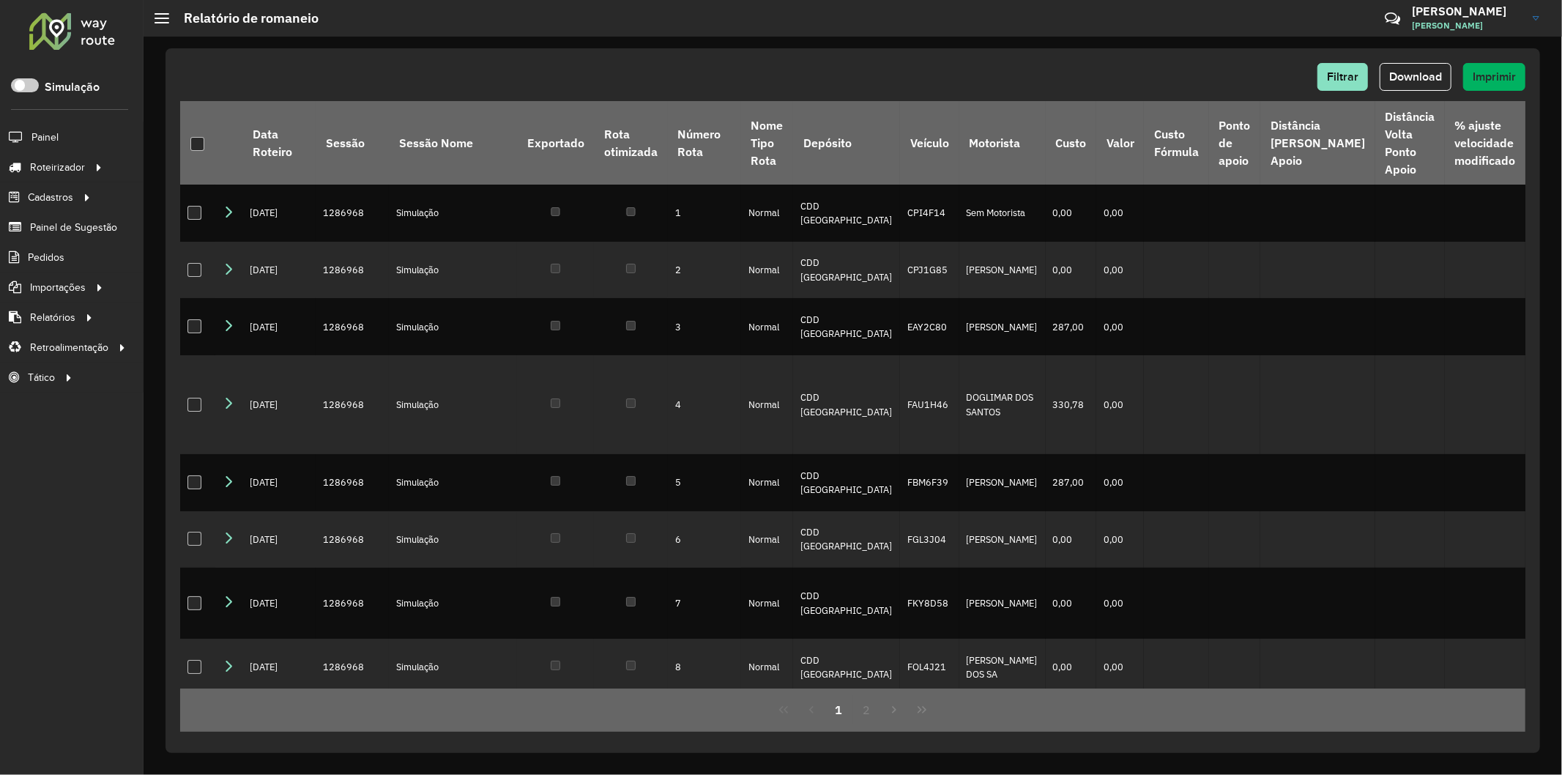
click at [433, 72] on div "Filtrar Download Imprimir" at bounding box center [852, 77] width 1345 height 28
